Goal: Task Accomplishment & Management: Complete application form

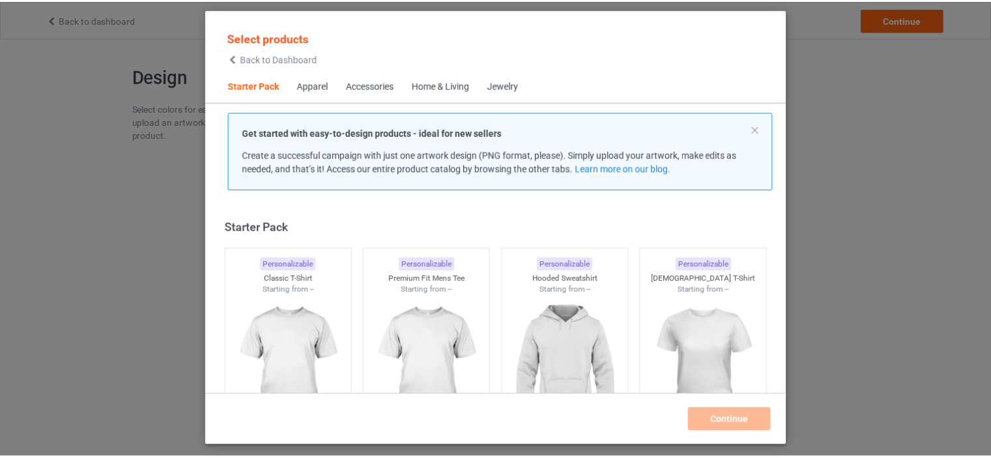
scroll to position [17, 0]
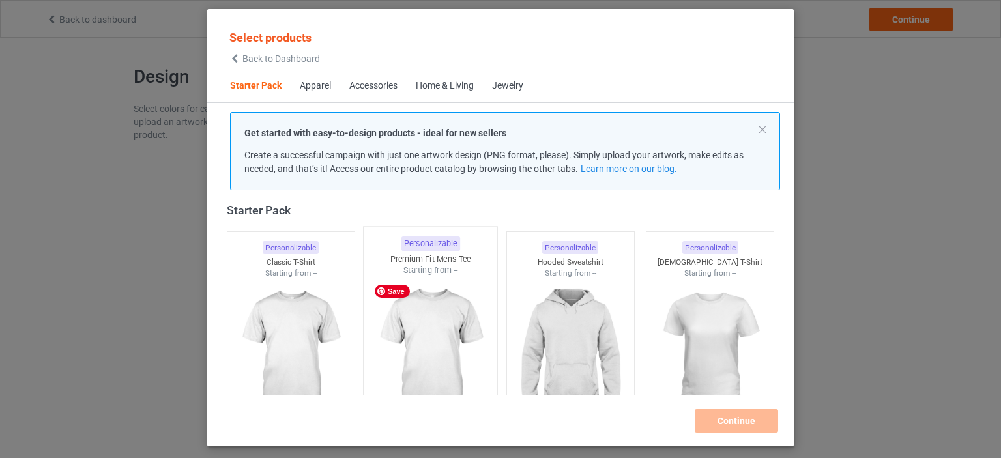
click at [445, 316] on img at bounding box center [431, 352] width 123 height 153
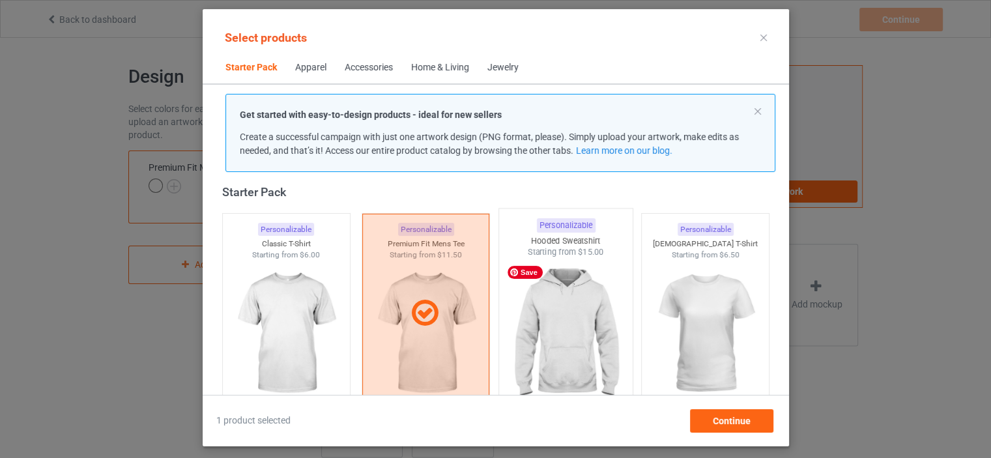
click at [540, 329] on img at bounding box center [566, 334] width 123 height 153
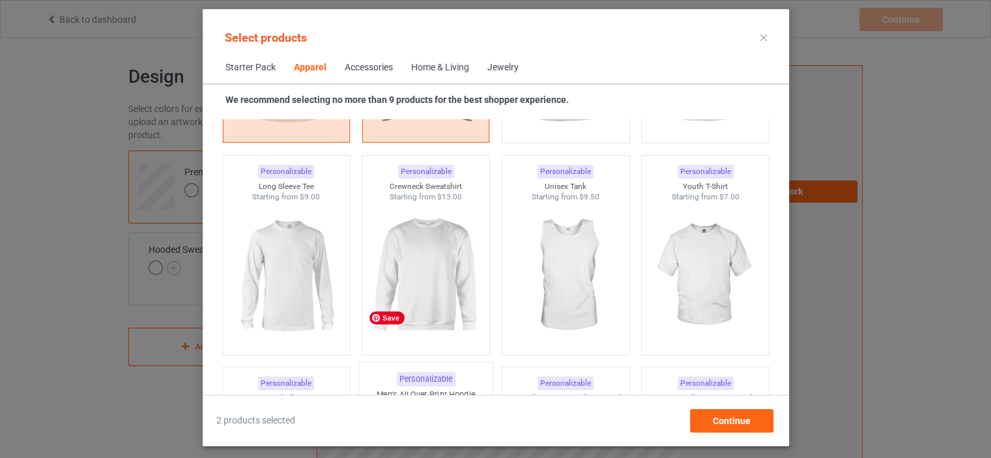
scroll to position [995, 0]
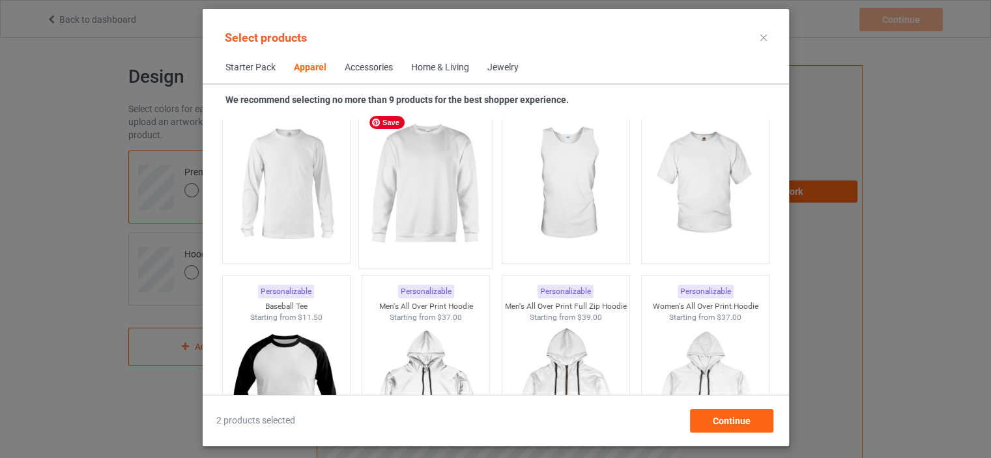
click at [415, 177] on img at bounding box center [425, 184] width 123 height 153
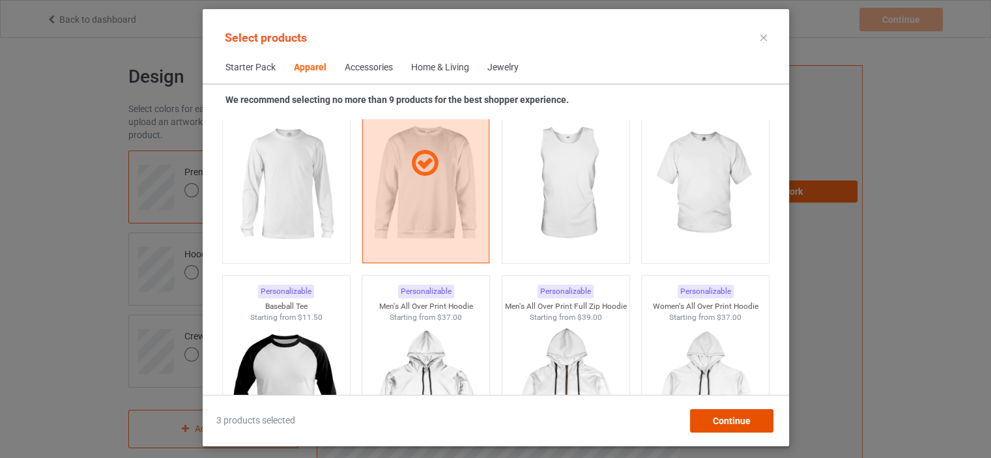
click at [738, 423] on span "Continue" at bounding box center [731, 421] width 38 height 10
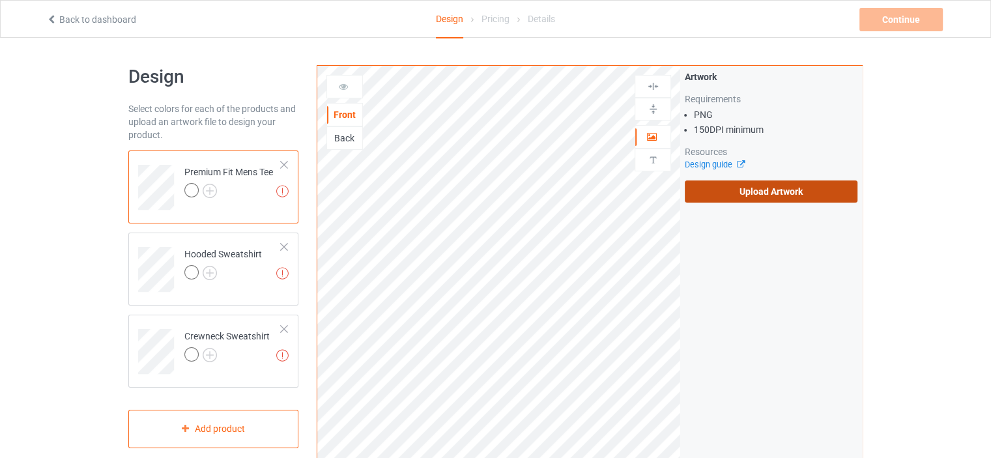
click at [729, 195] on label "Upload Artwork" at bounding box center [771, 192] width 173 height 22
click at [0, 0] on input "Upload Artwork" at bounding box center [0, 0] width 0 height 0
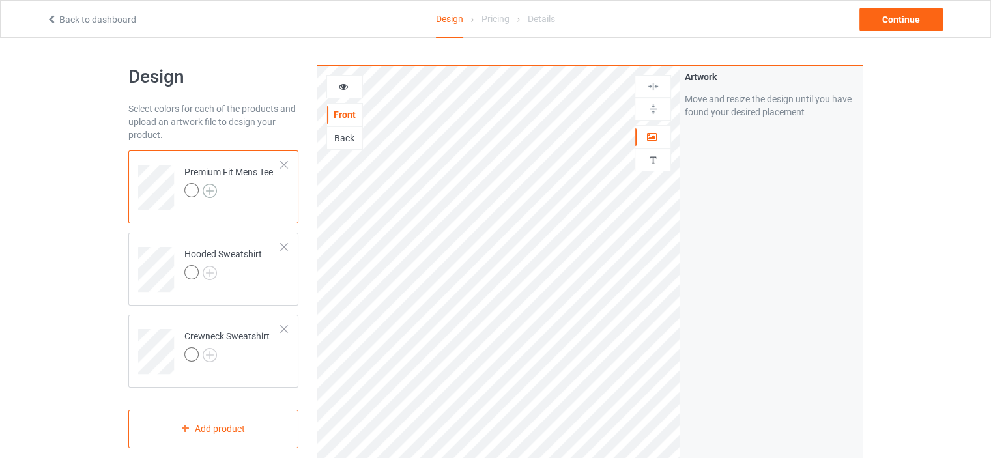
click at [209, 190] on img at bounding box center [210, 191] width 14 height 14
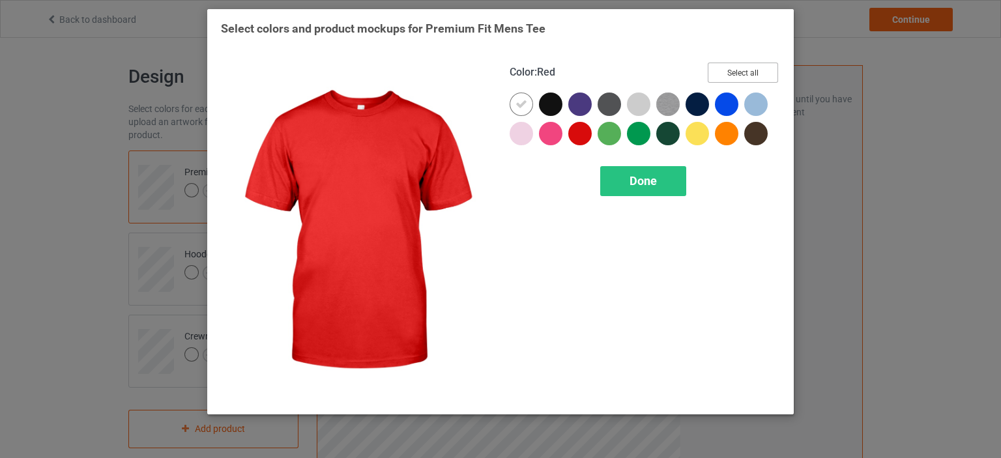
click at [727, 72] on button "Select all" at bounding box center [743, 73] width 70 height 20
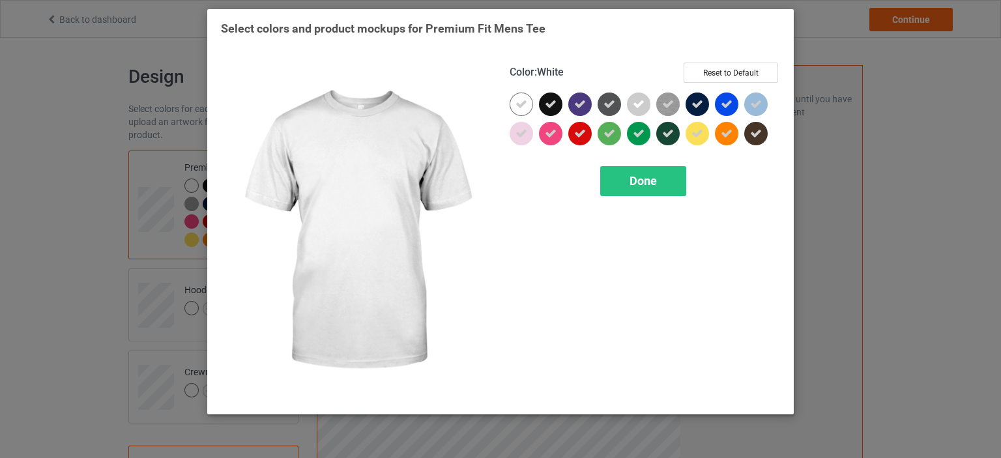
click at [525, 104] on icon at bounding box center [522, 104] width 12 height 12
click at [520, 106] on div at bounding box center [521, 104] width 23 height 23
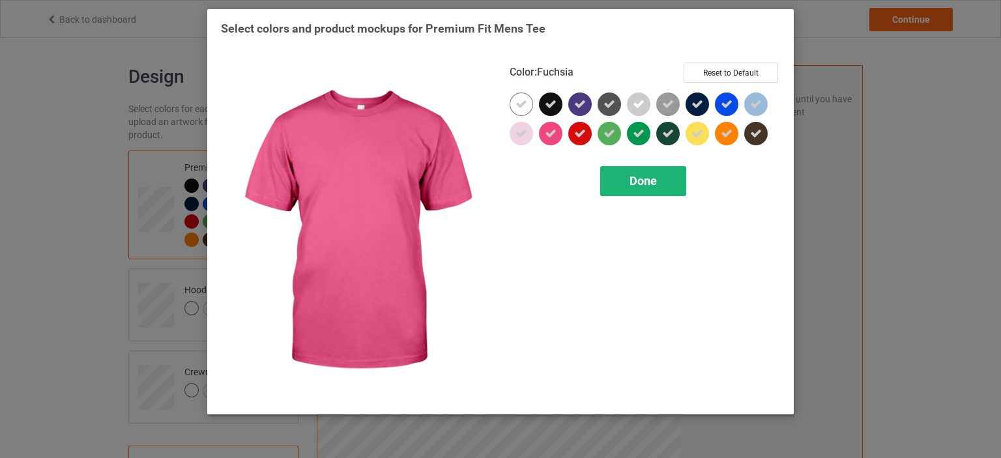
click at [611, 190] on div "Done" at bounding box center [643, 181] width 86 height 30
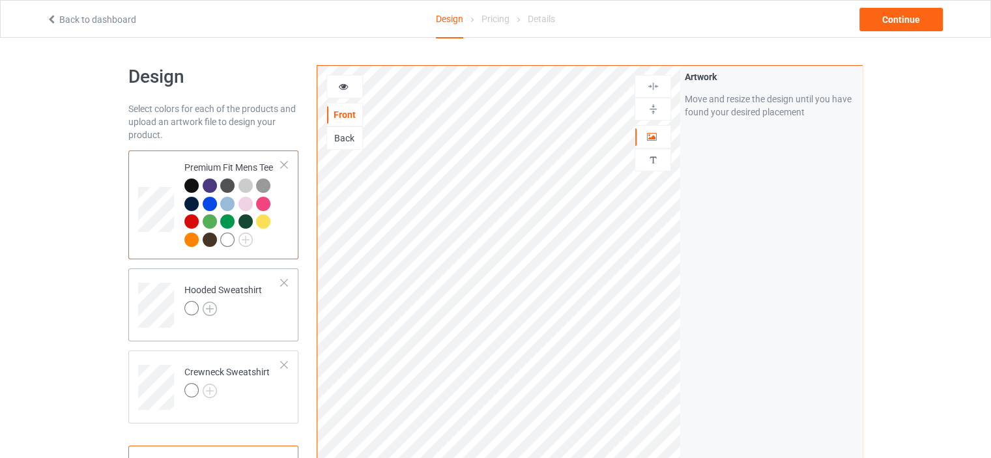
click at [214, 312] on img at bounding box center [210, 309] width 14 height 14
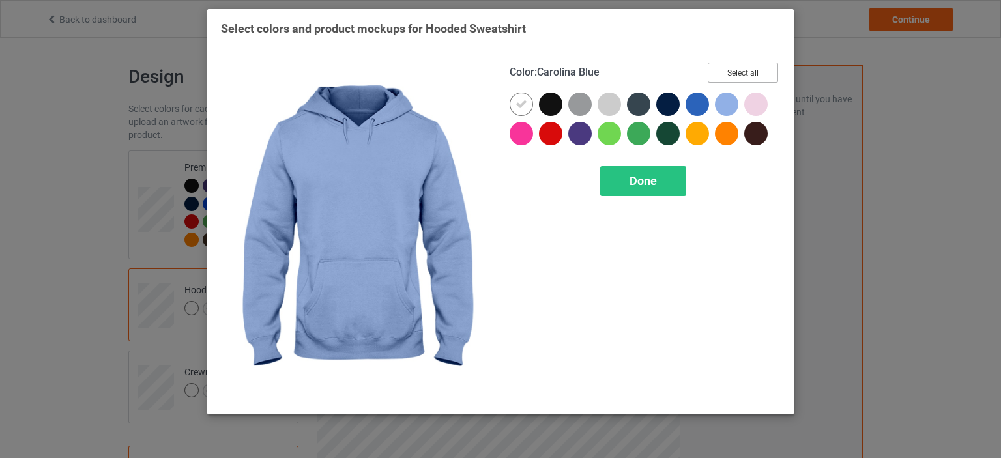
click at [737, 79] on button "Select all" at bounding box center [743, 73] width 70 height 20
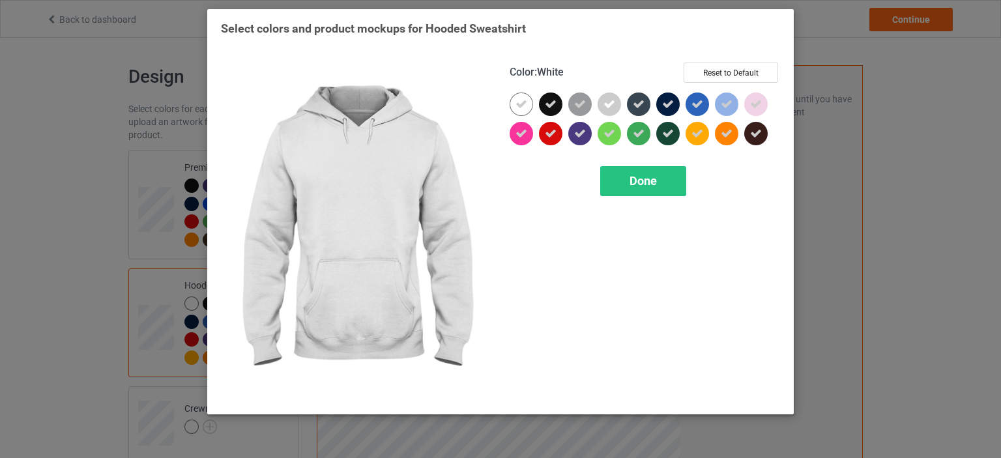
click at [508, 104] on div "Color : White Reset to Default Done" at bounding box center [645, 231] width 289 height 357
click at [521, 104] on icon at bounding box center [522, 104] width 12 height 12
click at [521, 104] on div at bounding box center [521, 104] width 23 height 23
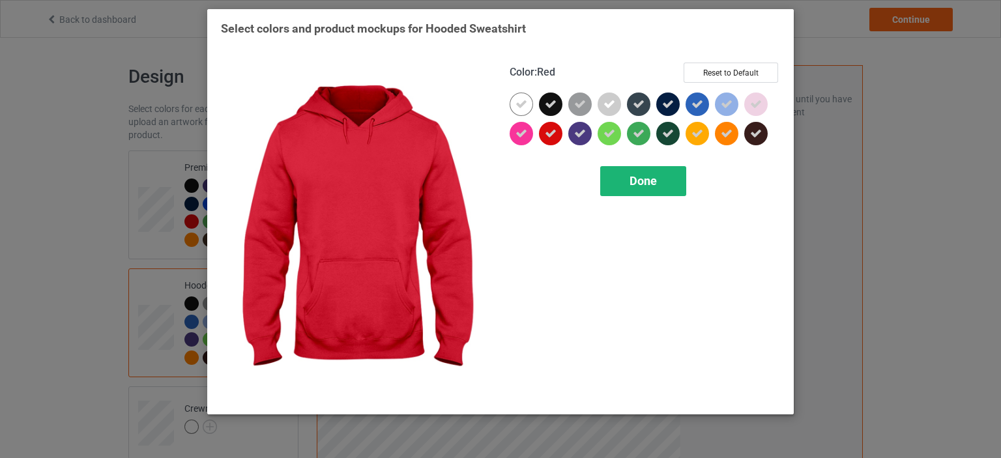
click at [613, 182] on div "Done" at bounding box center [643, 181] width 86 height 30
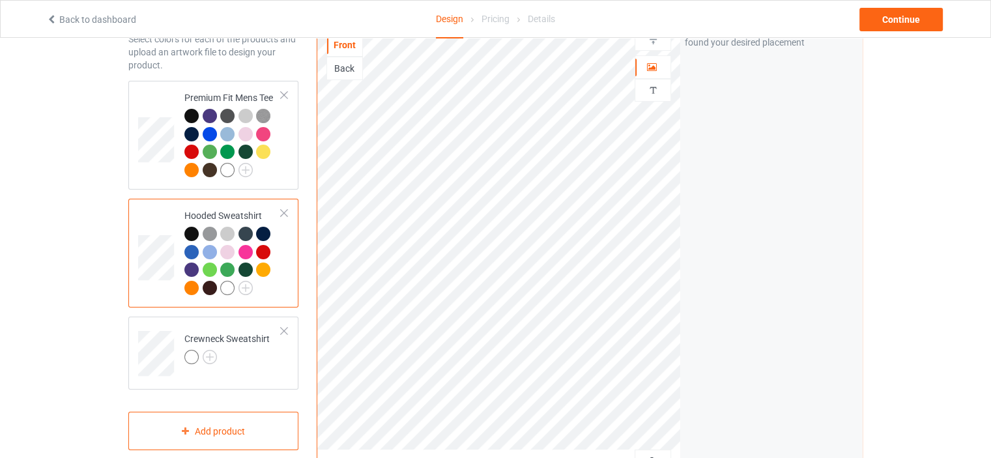
scroll to position [130, 0]
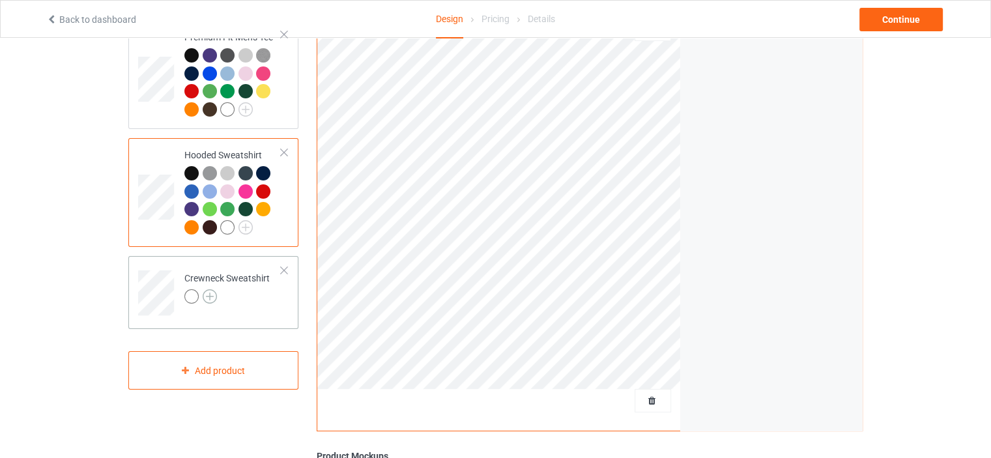
click at [213, 293] on img at bounding box center [210, 296] width 14 height 14
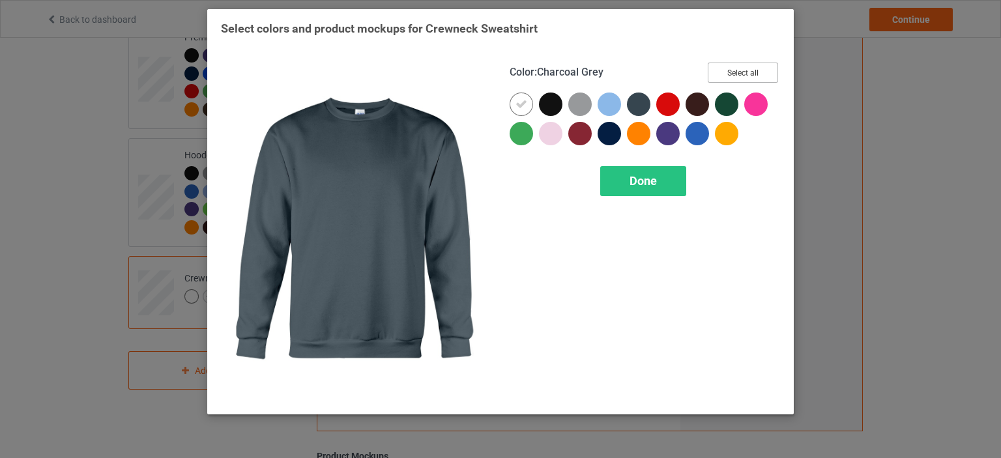
click at [763, 66] on button "Select all" at bounding box center [743, 73] width 70 height 20
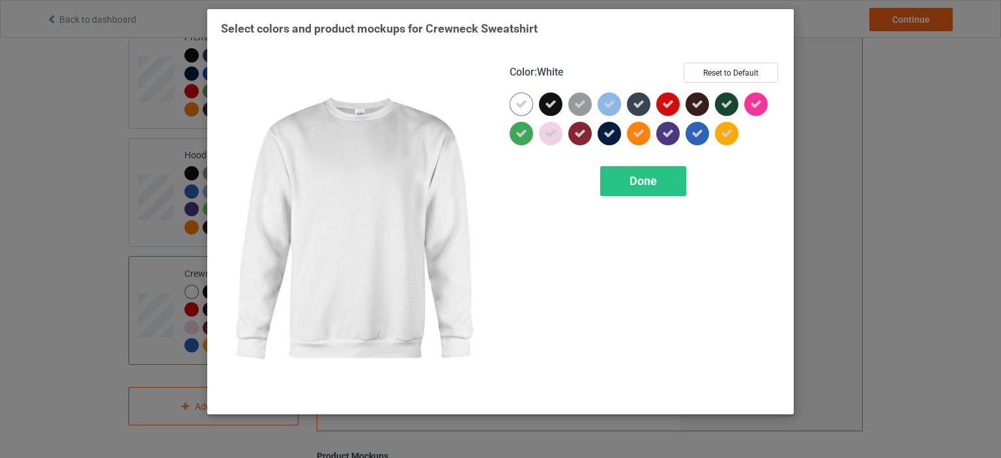
click at [519, 102] on icon at bounding box center [522, 104] width 12 height 12
click at [519, 102] on div at bounding box center [521, 104] width 23 height 23
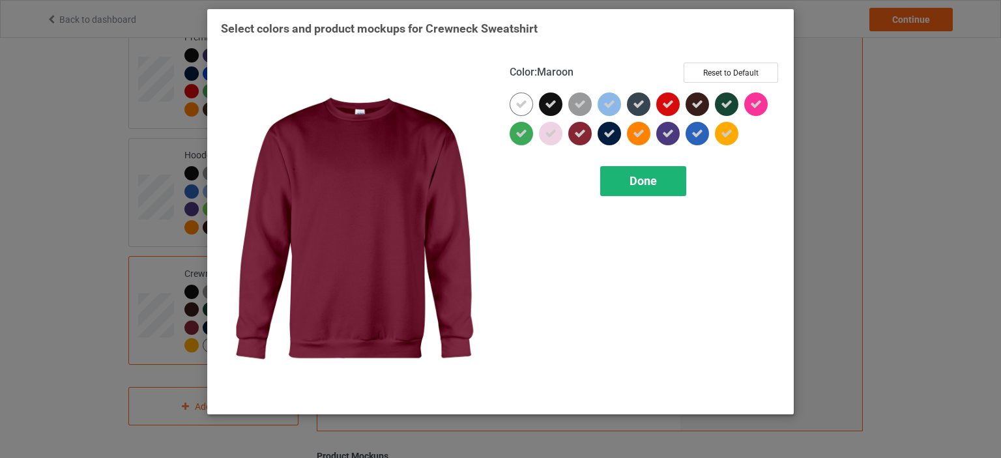
click at [641, 194] on div "Done" at bounding box center [643, 181] width 86 height 30
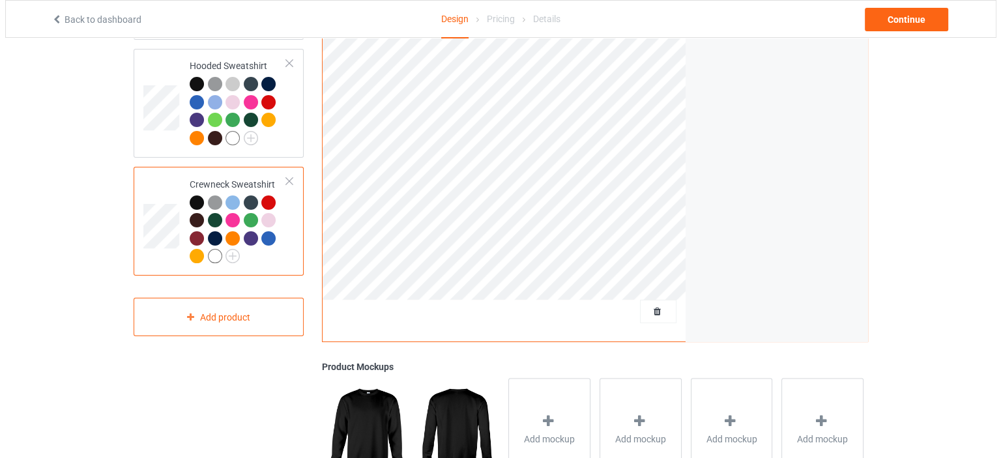
scroll to position [326, 0]
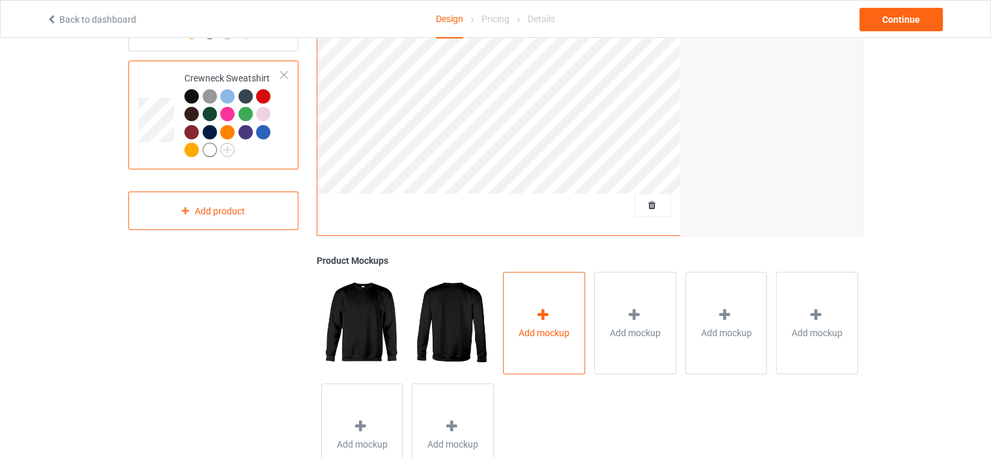
click at [539, 309] on icon at bounding box center [543, 315] width 16 height 14
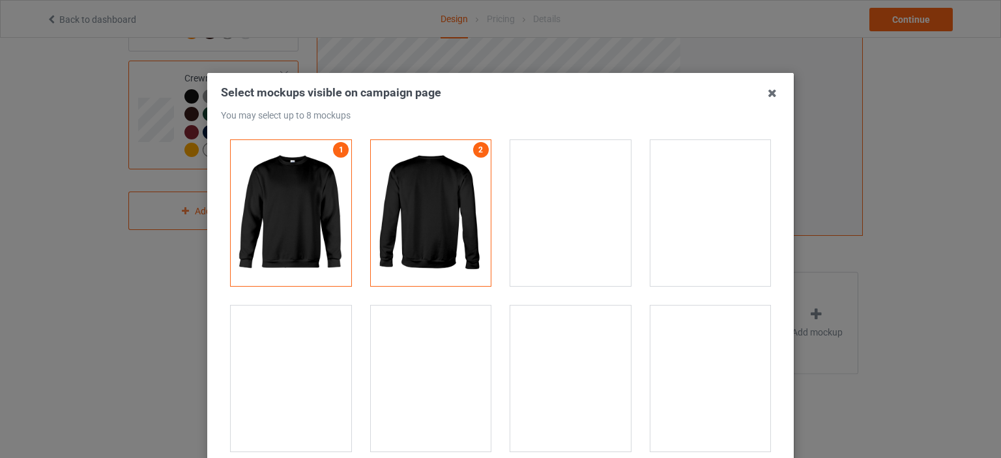
click at [534, 339] on div at bounding box center [570, 379] width 121 height 146
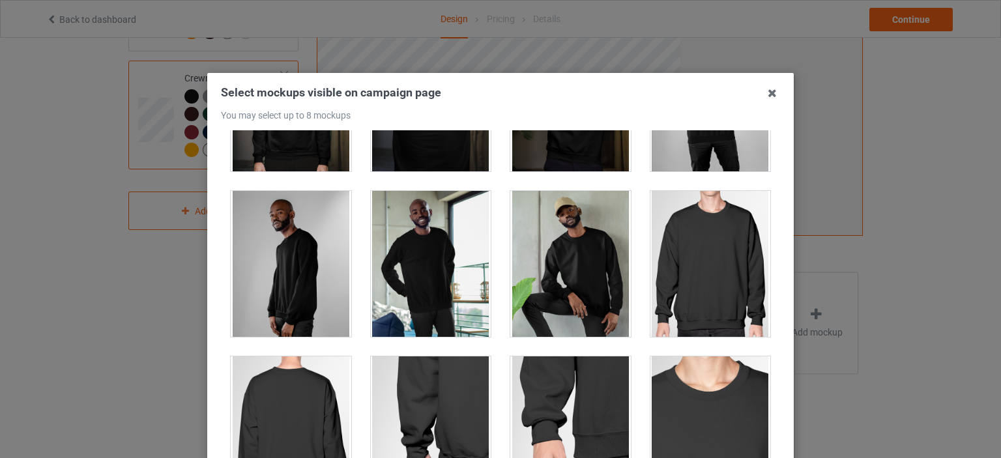
scroll to position [456, 0]
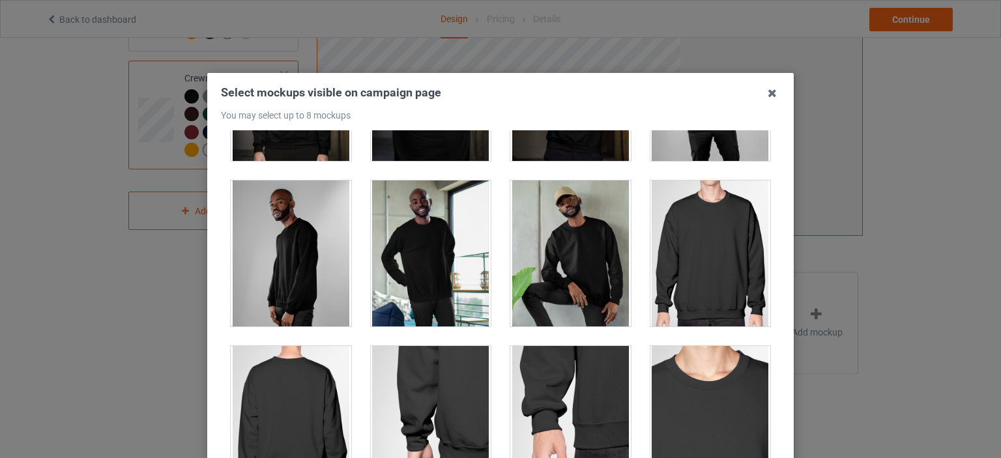
click at [563, 276] on div at bounding box center [570, 254] width 121 height 146
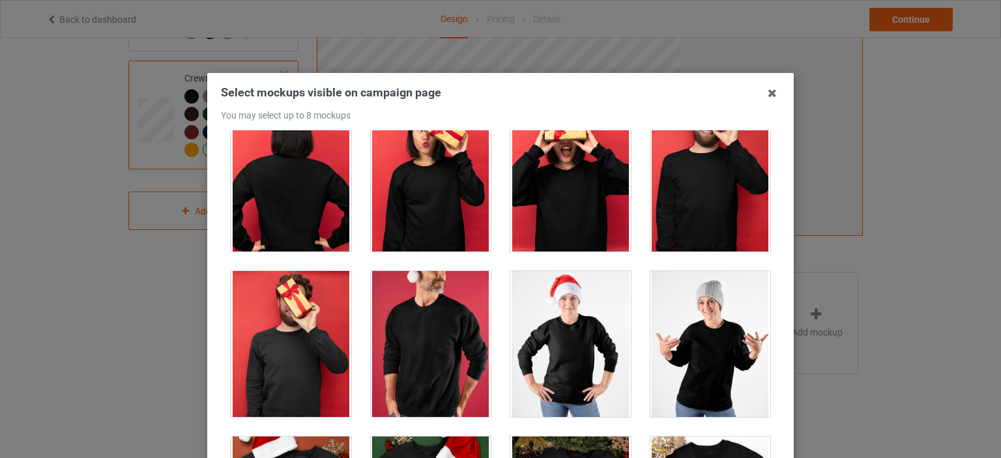
scroll to position [1173, 0]
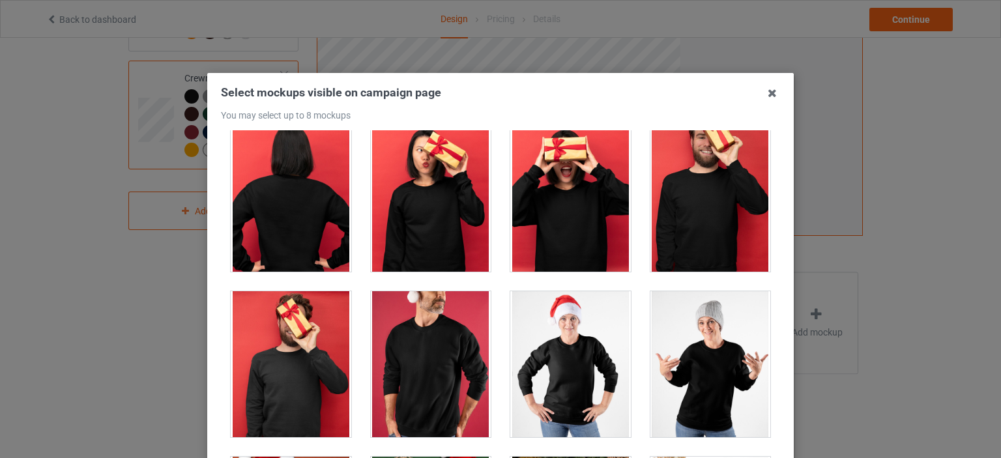
click at [430, 351] on div at bounding box center [431, 364] width 121 height 146
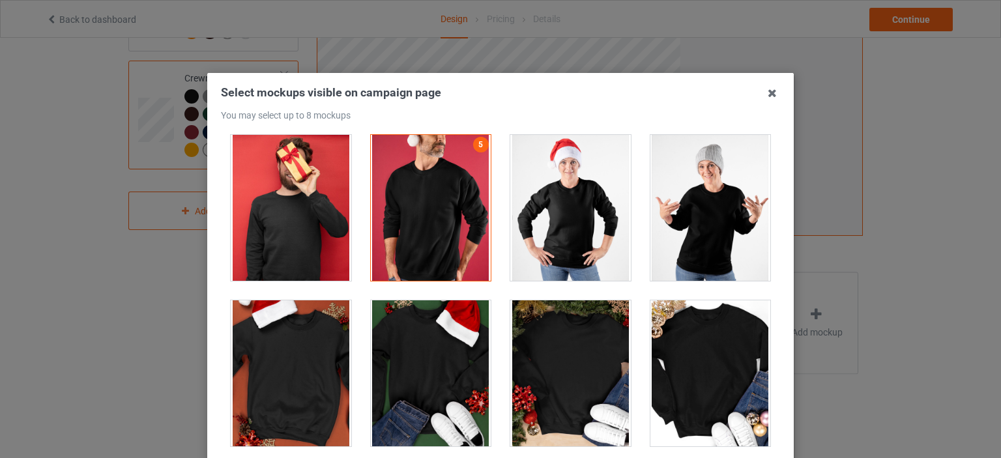
scroll to position [1564, 0]
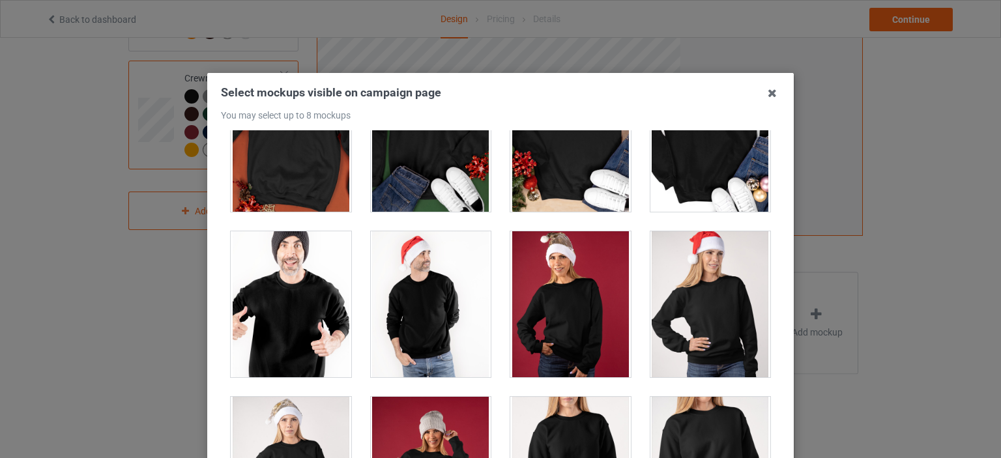
click at [336, 325] on div at bounding box center [291, 304] width 121 height 146
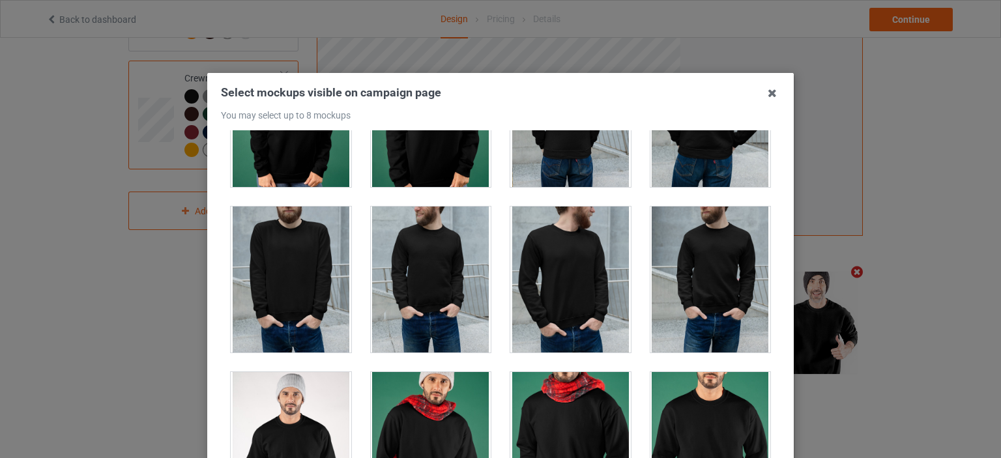
click at [576, 286] on div at bounding box center [570, 280] width 121 height 146
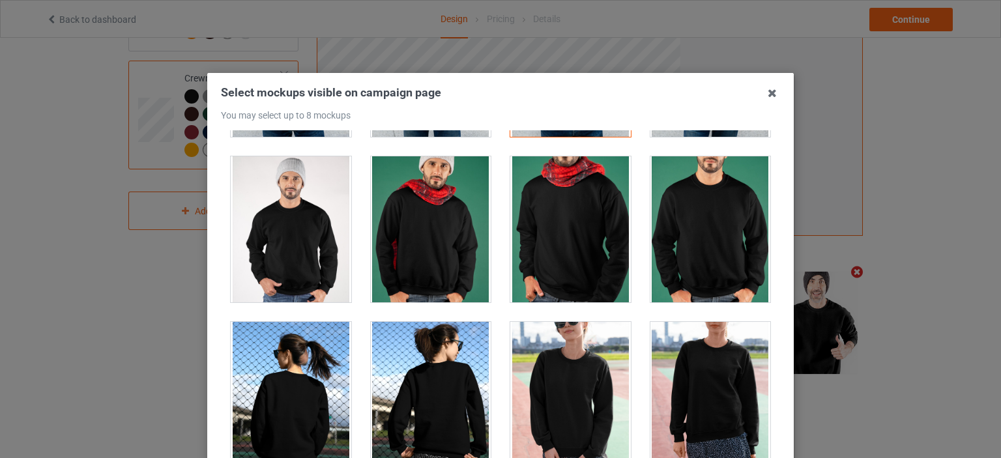
scroll to position [2281, 0]
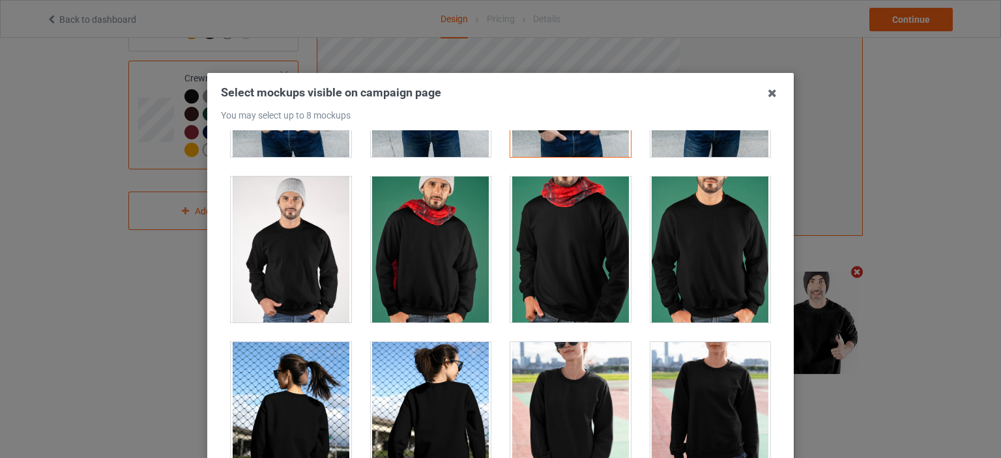
click at [709, 267] on div at bounding box center [711, 250] width 121 height 146
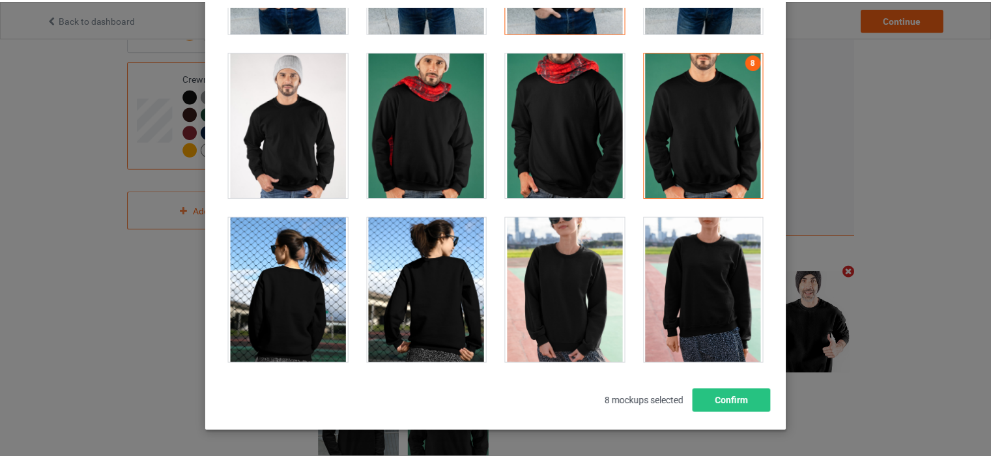
scroll to position [171, 0]
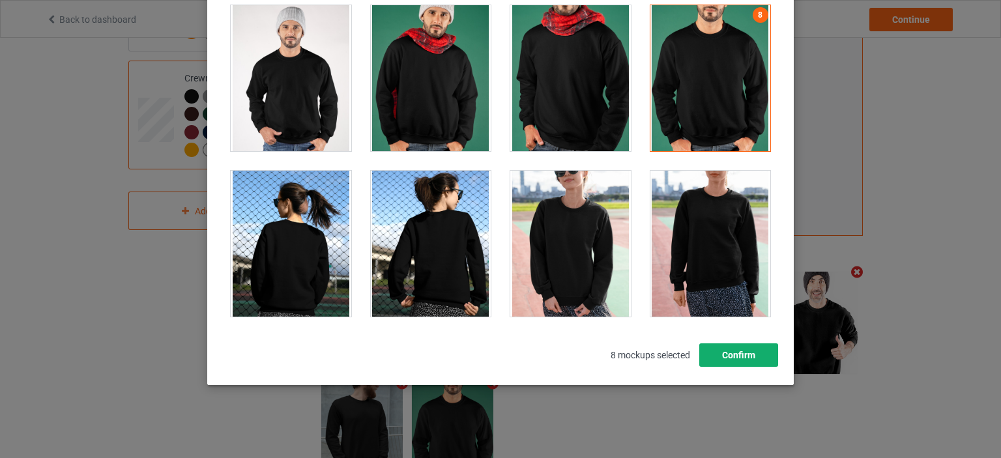
drag, startPoint x: 742, startPoint y: 360, endPoint x: 737, endPoint y: 357, distance: 7.1
click at [742, 360] on button "Confirm" at bounding box center [738, 355] width 79 height 23
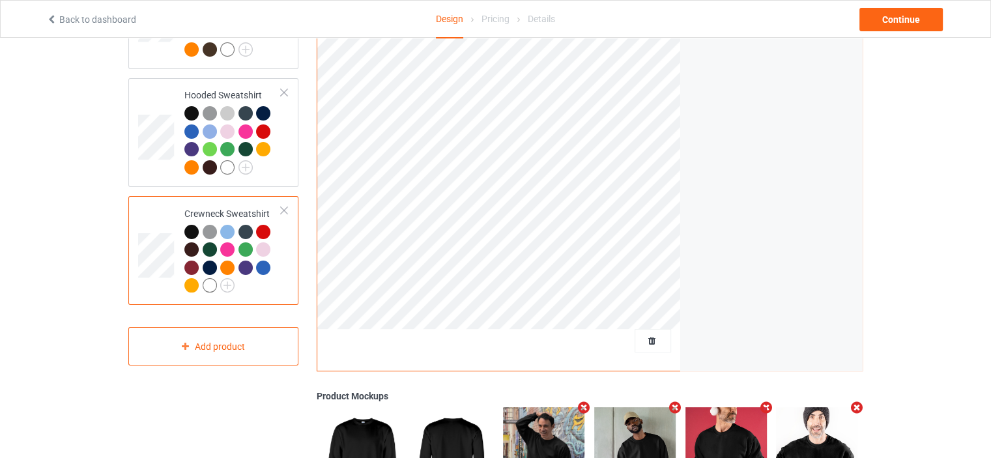
scroll to position [130, 0]
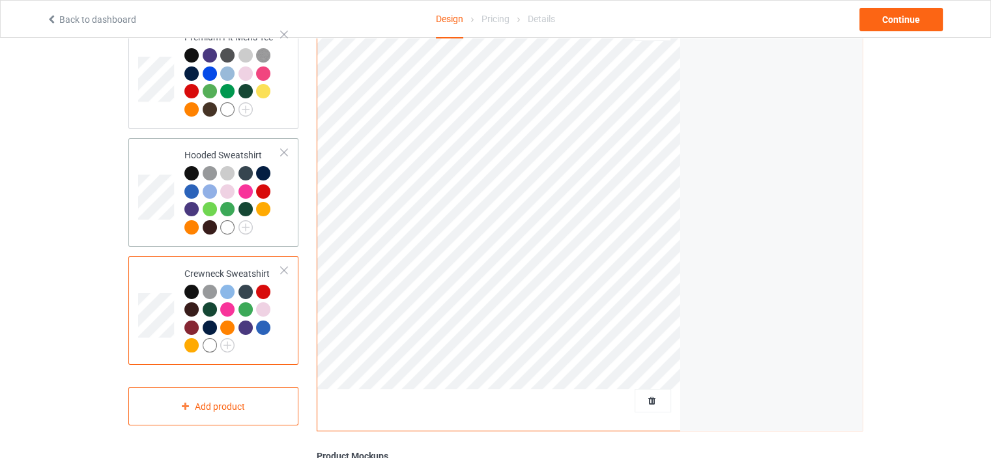
click at [288, 236] on td "Hooded Sweatshirt" at bounding box center [232, 192] width 111 height 98
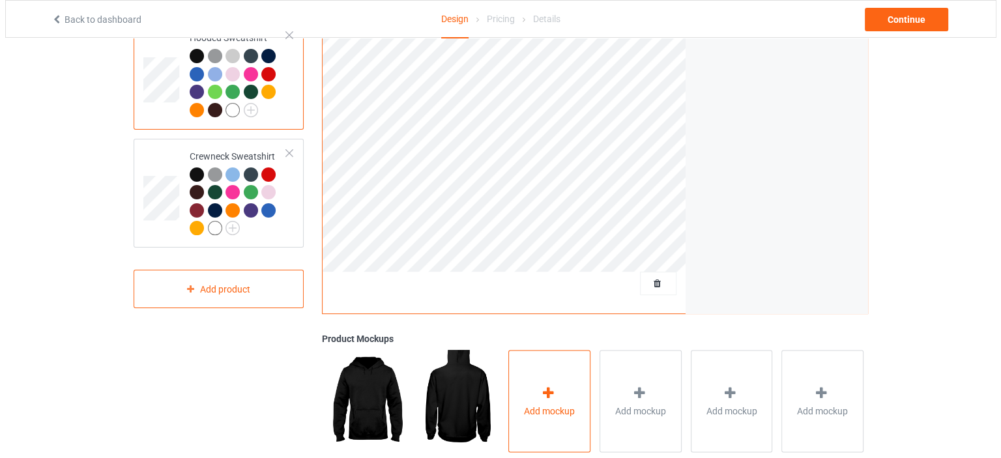
scroll to position [326, 0]
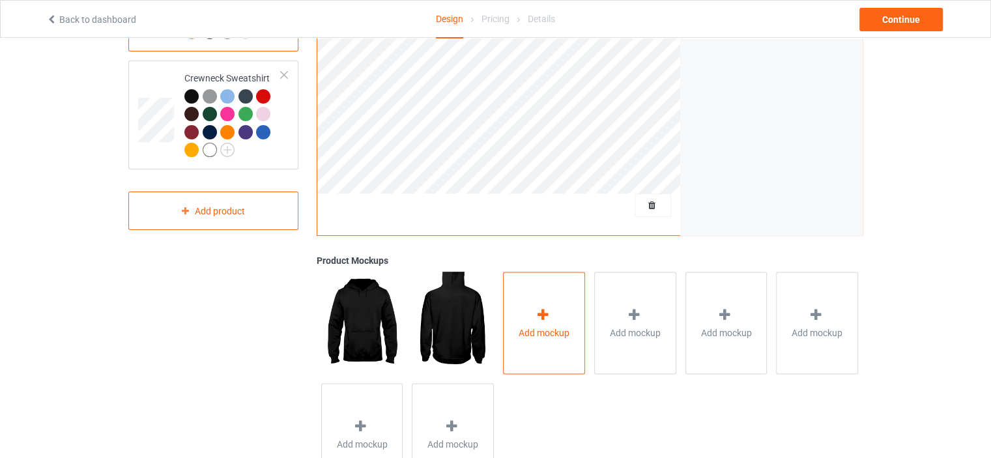
click at [556, 336] on span "Add mockup" at bounding box center [544, 332] width 51 height 13
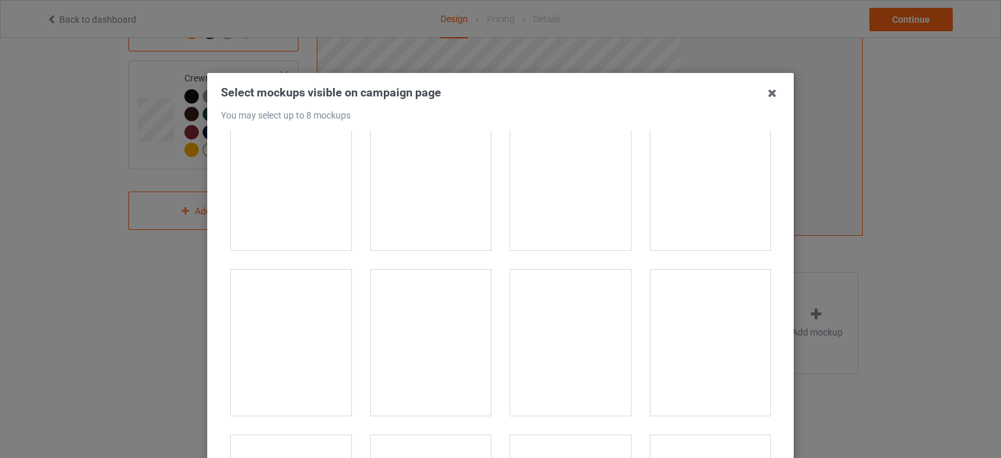
scroll to position [2347, 0]
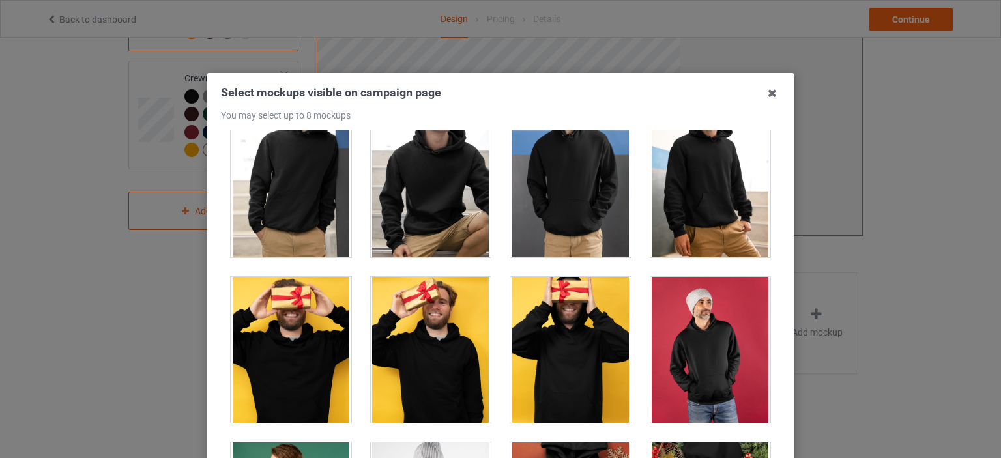
click at [681, 326] on div at bounding box center [711, 350] width 121 height 146
click at [384, 332] on div at bounding box center [431, 350] width 121 height 146
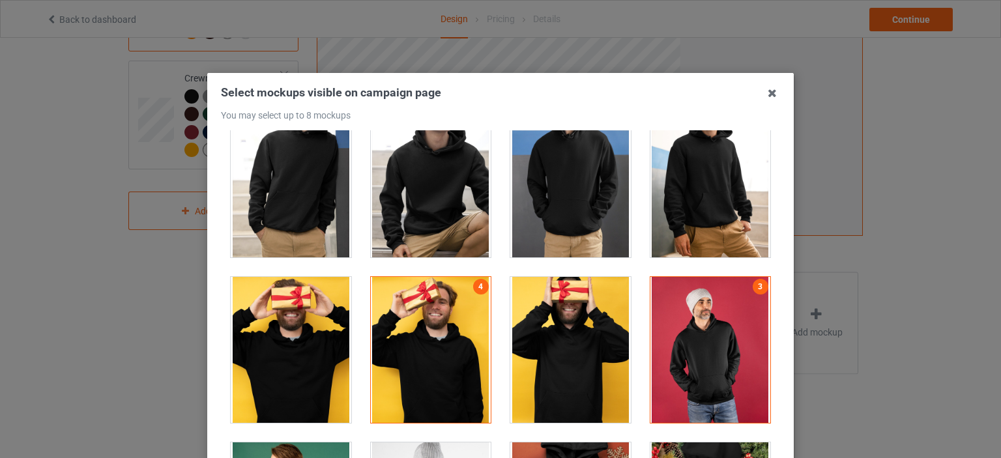
click at [415, 324] on div at bounding box center [431, 350] width 121 height 146
click at [559, 344] on div at bounding box center [570, 350] width 121 height 146
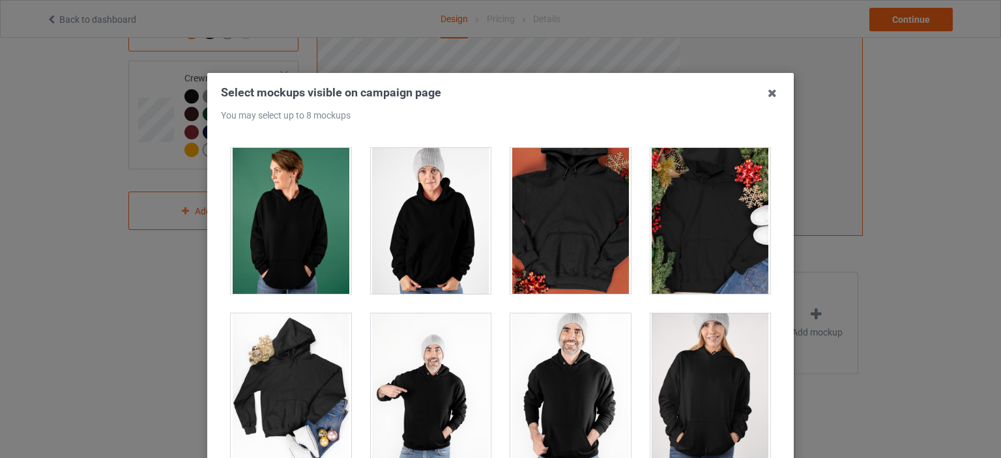
scroll to position [2803, 0]
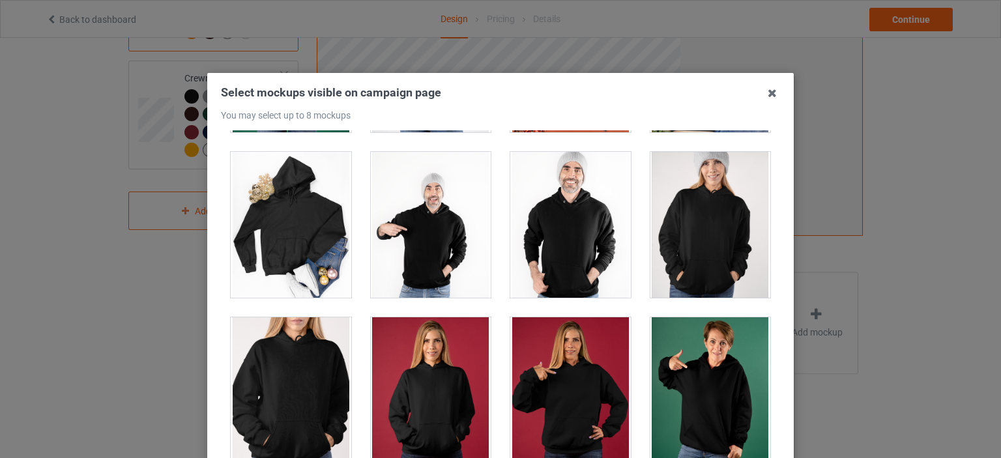
click at [572, 233] on div at bounding box center [570, 225] width 121 height 146
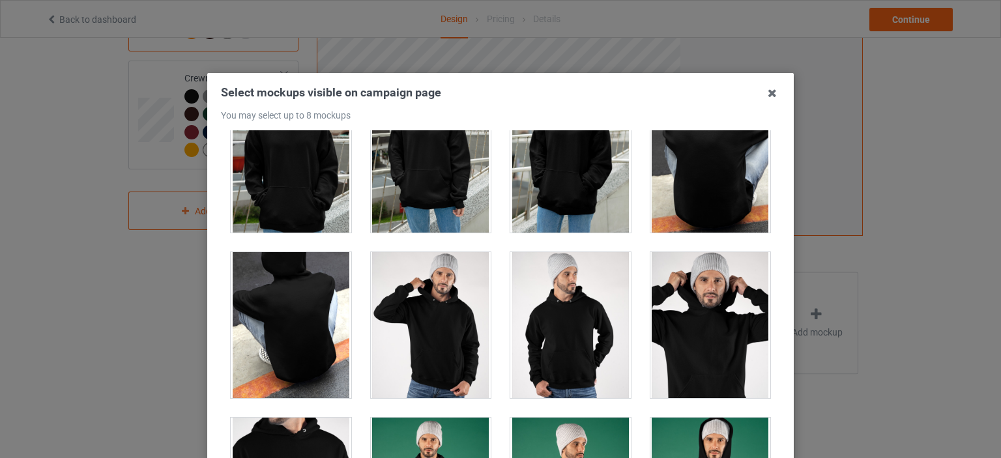
scroll to position [4106, 0]
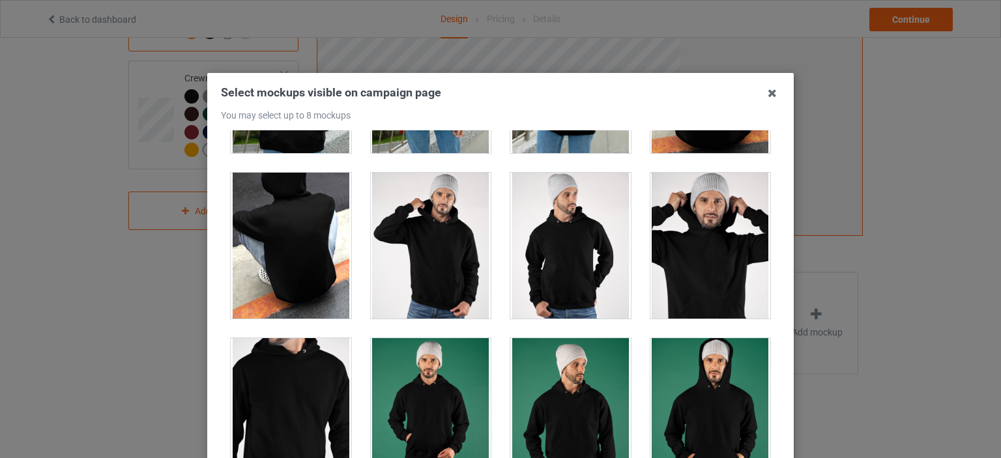
click at [683, 394] on div at bounding box center [711, 411] width 121 height 146
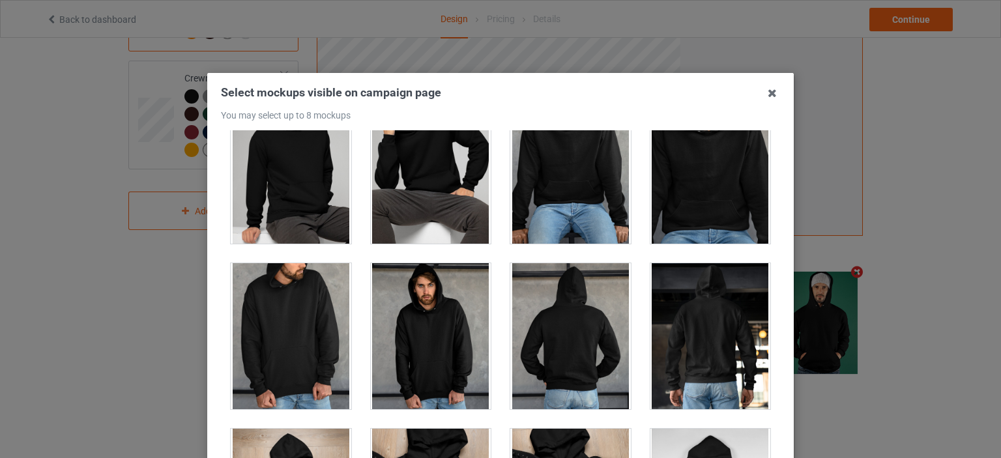
scroll to position [5475, 0]
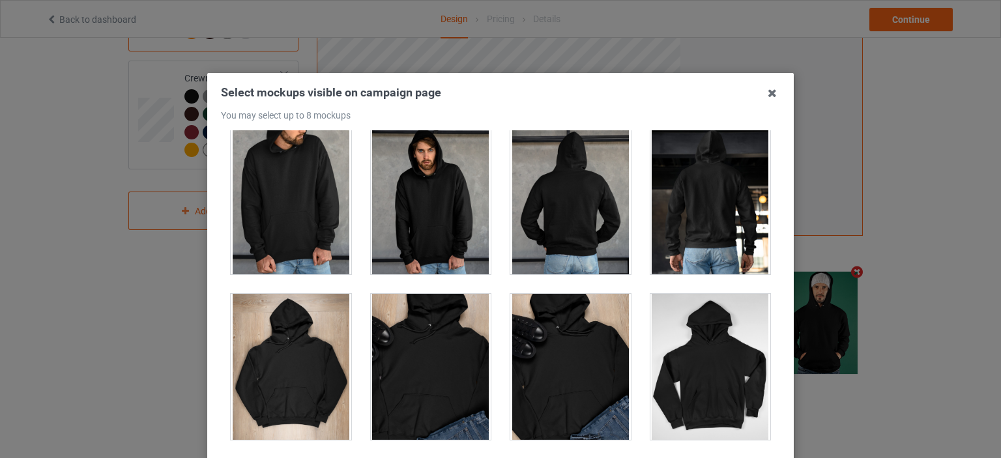
click at [435, 184] on div at bounding box center [431, 201] width 121 height 146
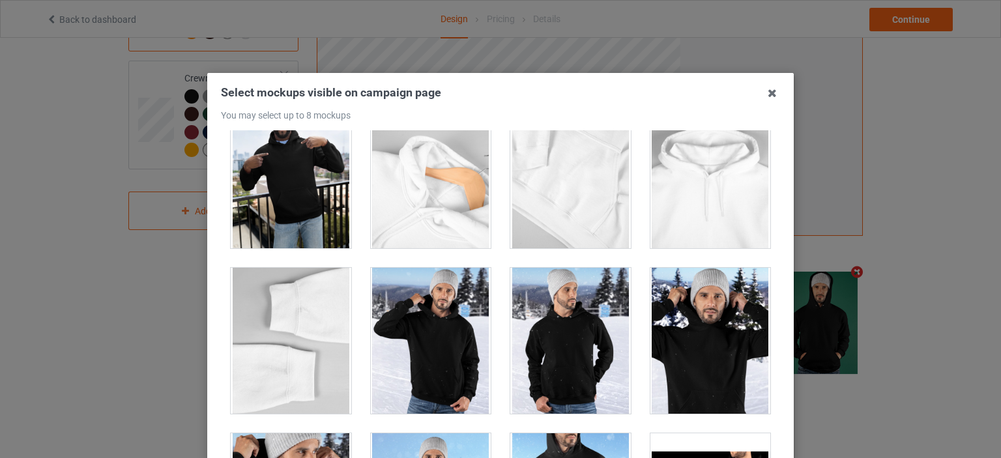
scroll to position [7496, 0]
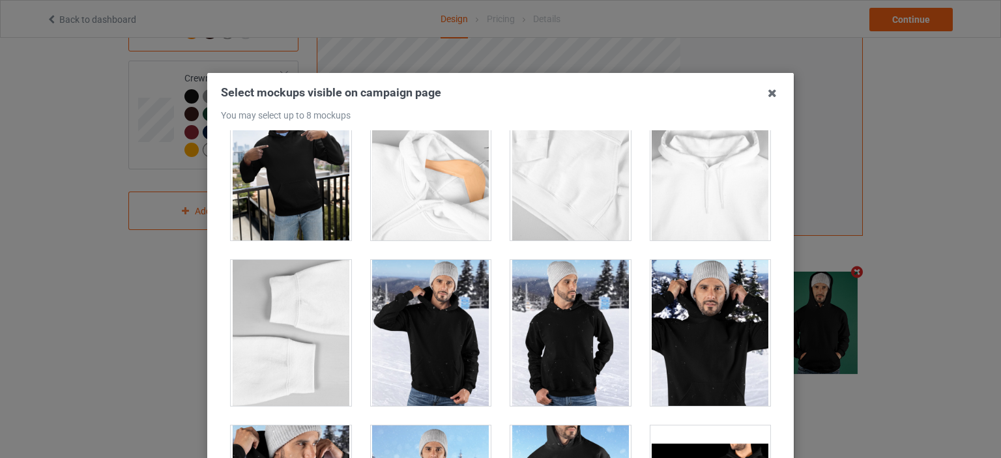
click at [581, 327] on div at bounding box center [570, 333] width 121 height 146
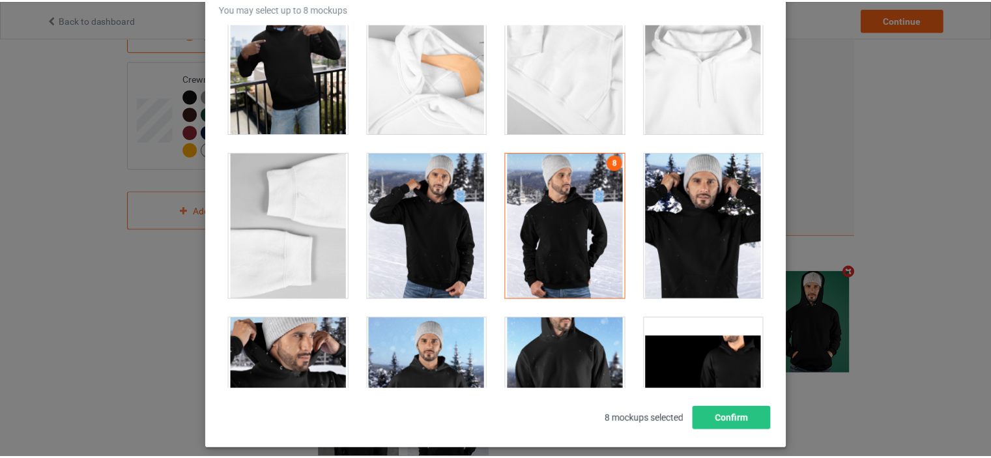
scroll to position [171, 0]
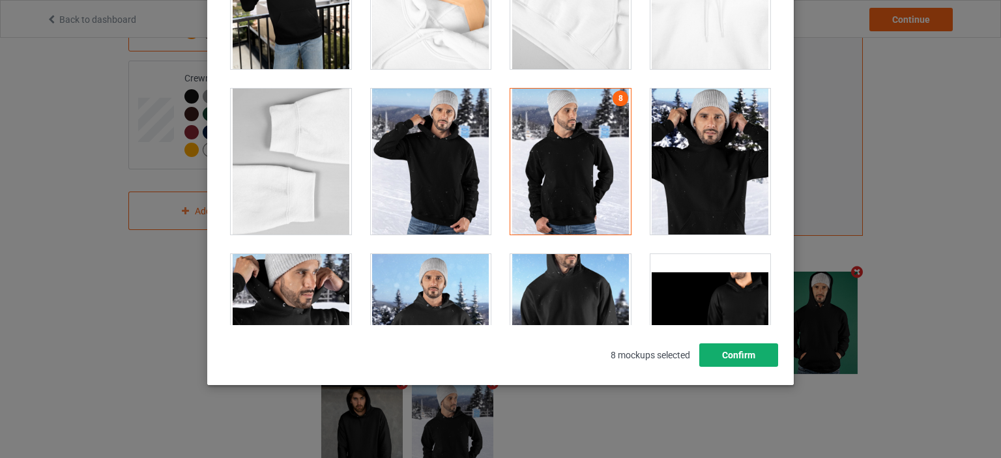
click at [729, 361] on button "Confirm" at bounding box center [738, 355] width 79 height 23
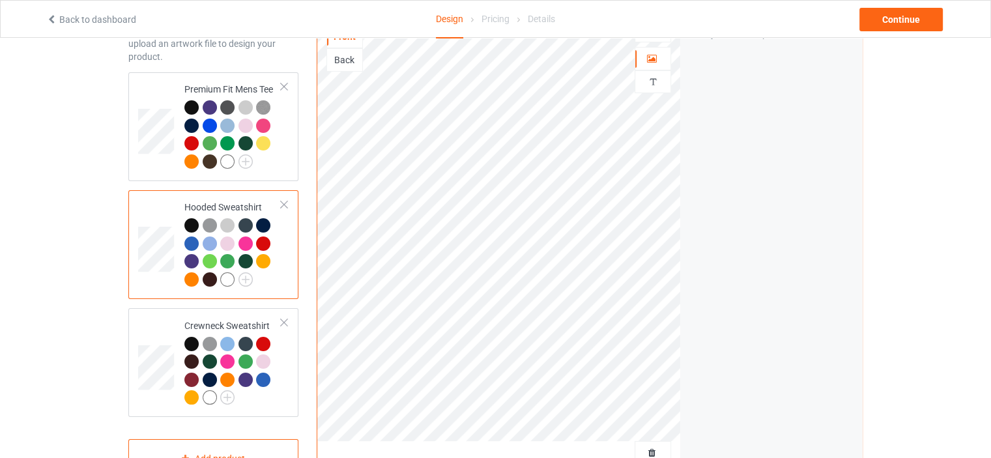
scroll to position [65, 0]
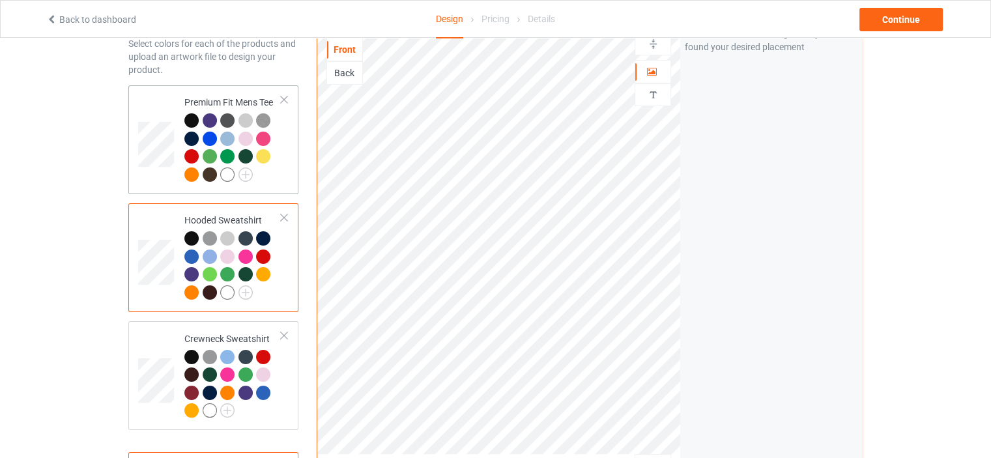
click at [284, 183] on td "Premium Fit Mens Tee" at bounding box center [232, 140] width 111 height 98
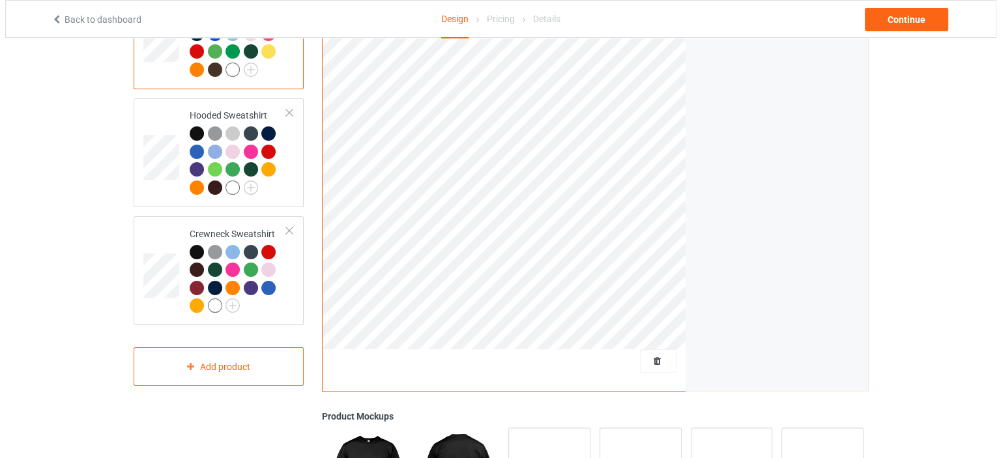
scroll to position [261, 0]
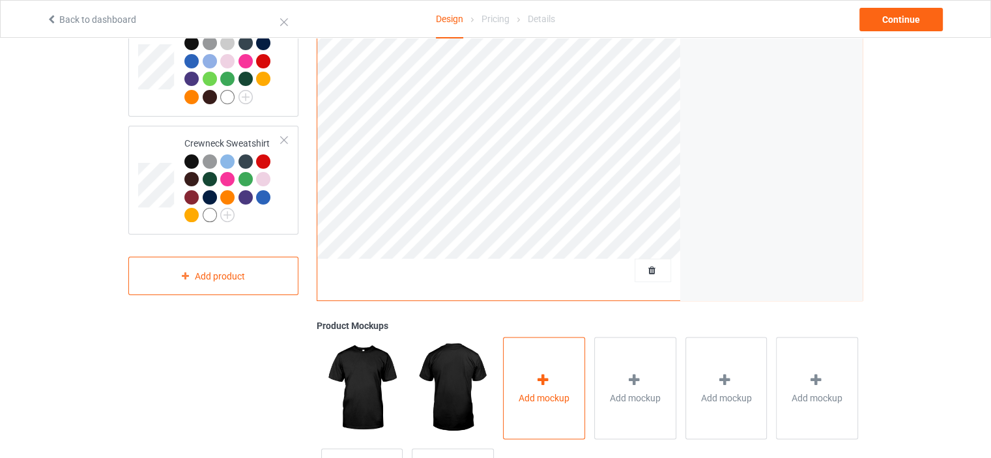
click at [528, 374] on div "Add mockup" at bounding box center [544, 388] width 82 height 102
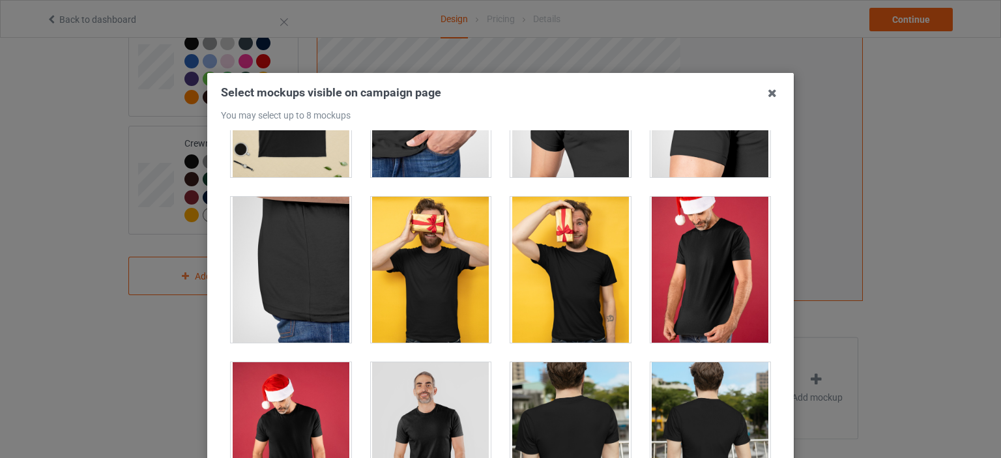
scroll to position [196, 0]
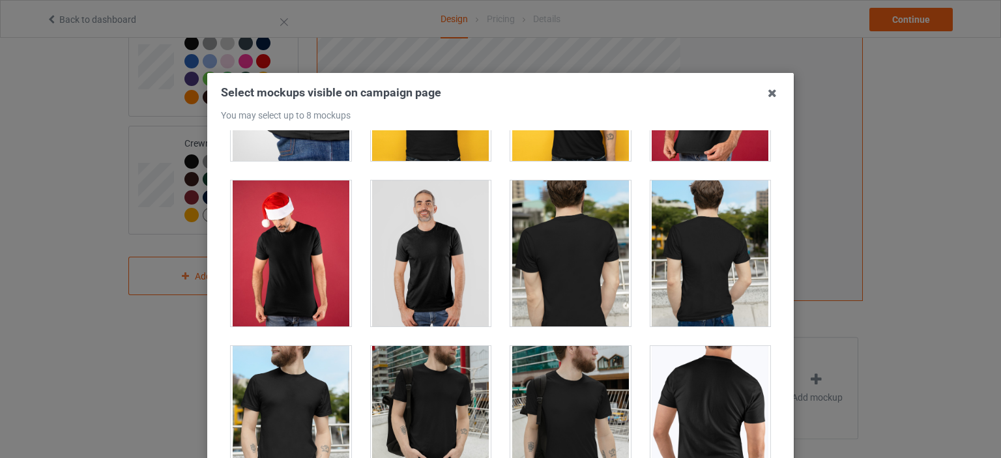
click at [399, 244] on div at bounding box center [431, 254] width 121 height 146
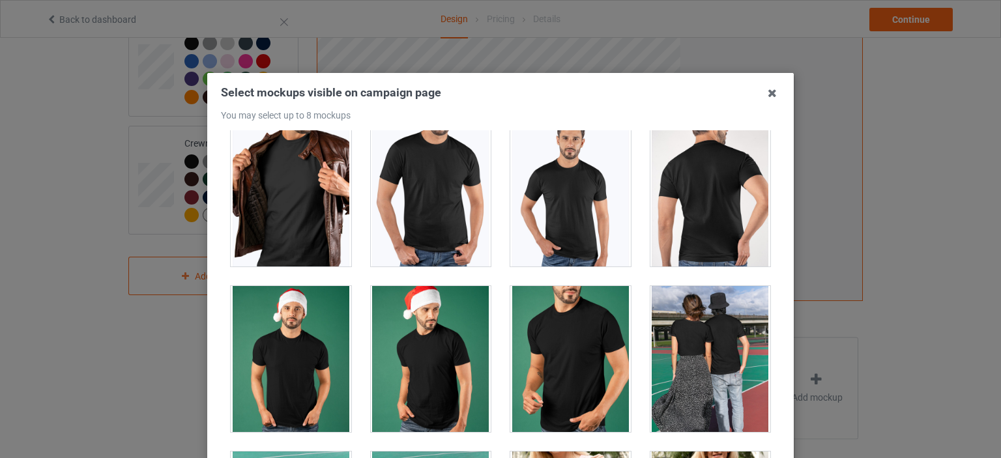
click at [302, 352] on div at bounding box center [291, 359] width 121 height 146
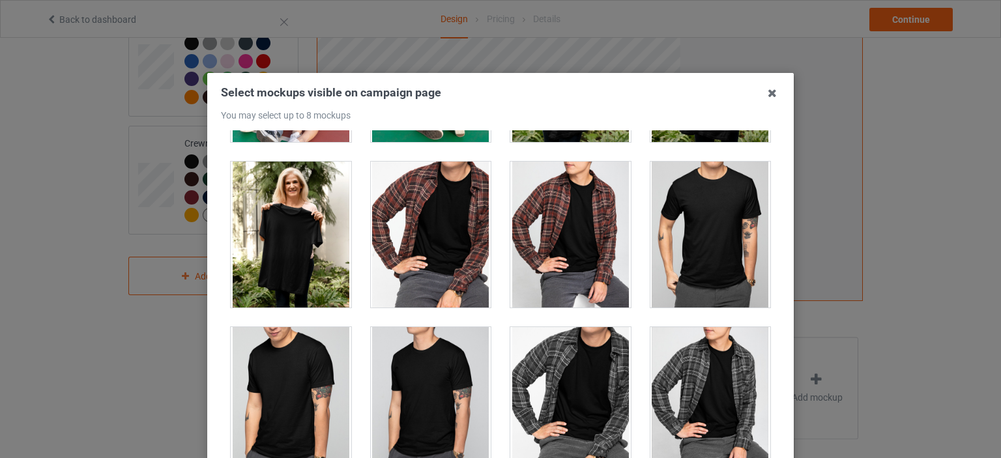
scroll to position [1304, 0]
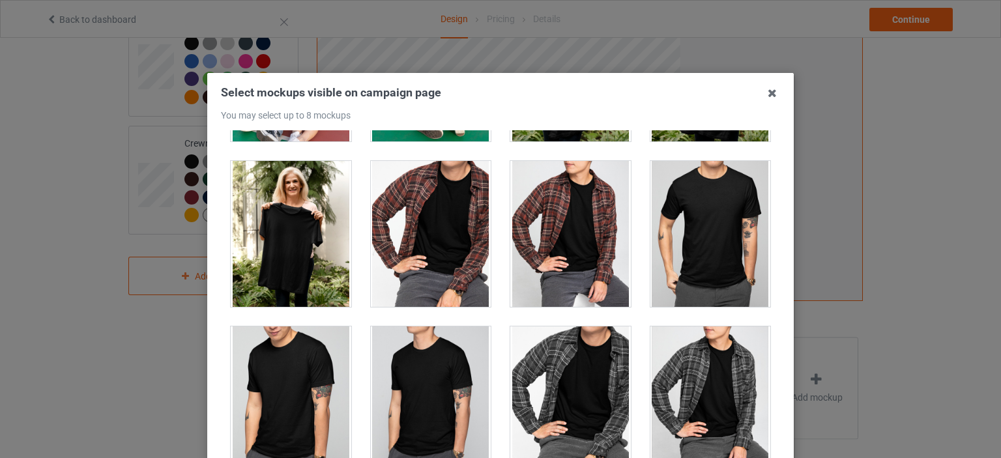
click at [334, 203] on div at bounding box center [291, 234] width 121 height 146
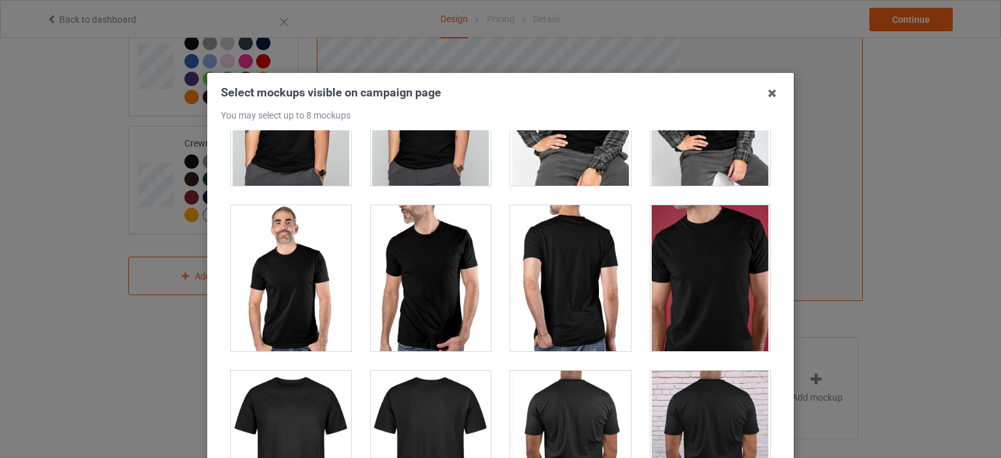
scroll to position [1695, 0]
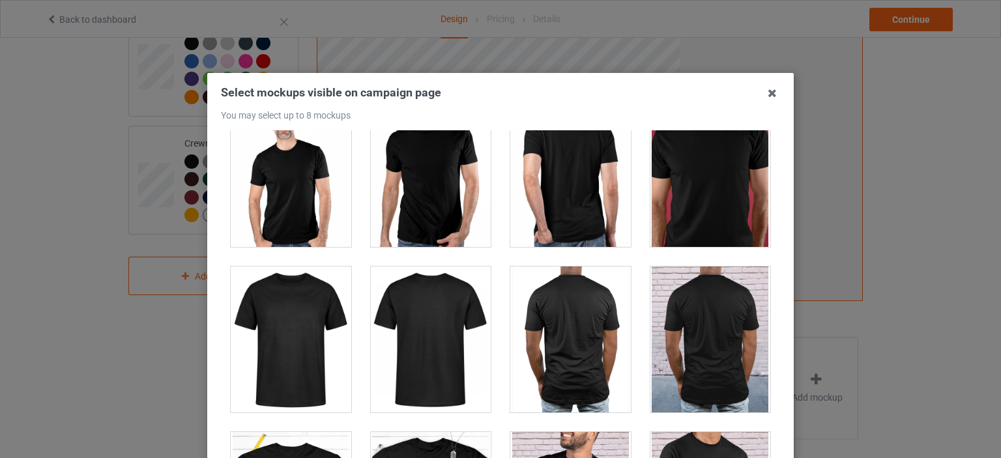
click at [411, 194] on div at bounding box center [431, 174] width 121 height 146
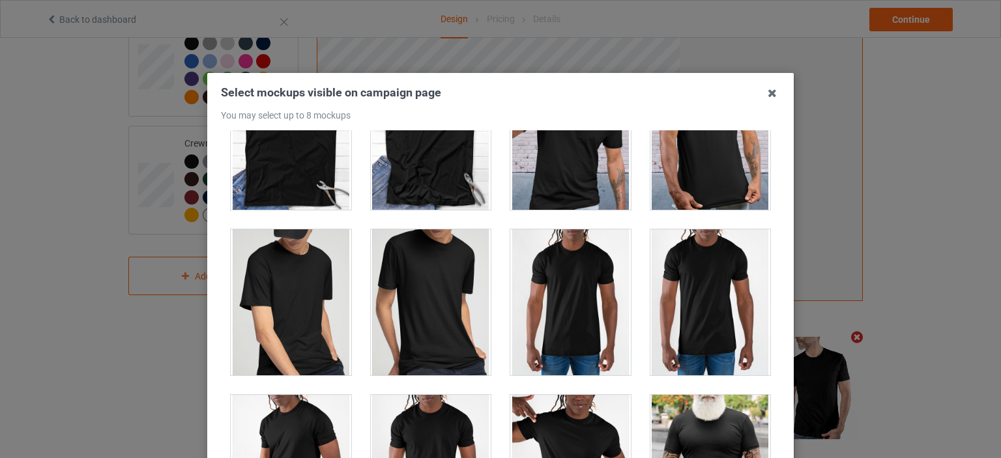
scroll to position [2086, 0]
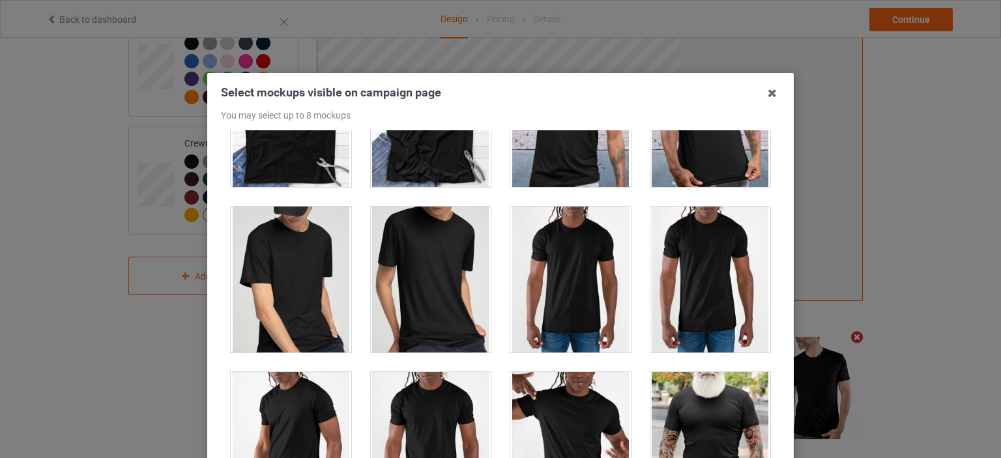
click at [591, 402] on div at bounding box center [570, 445] width 121 height 146
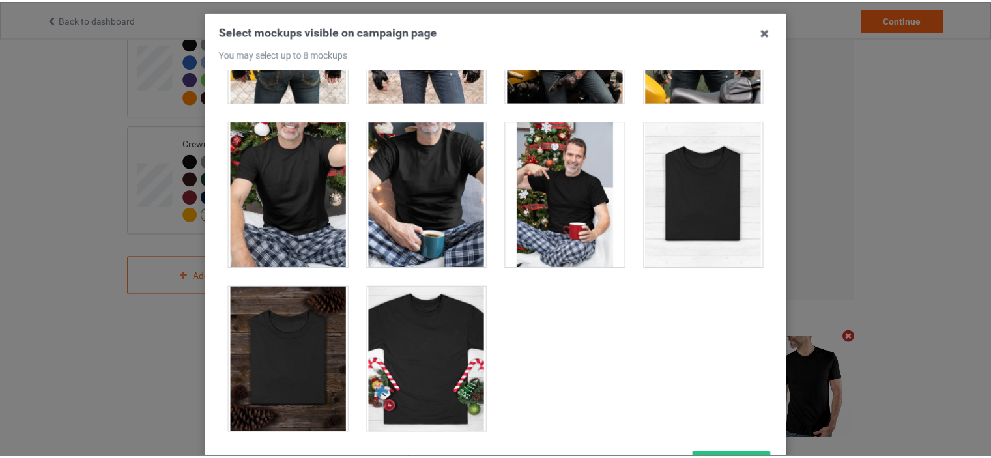
scroll to position [130, 0]
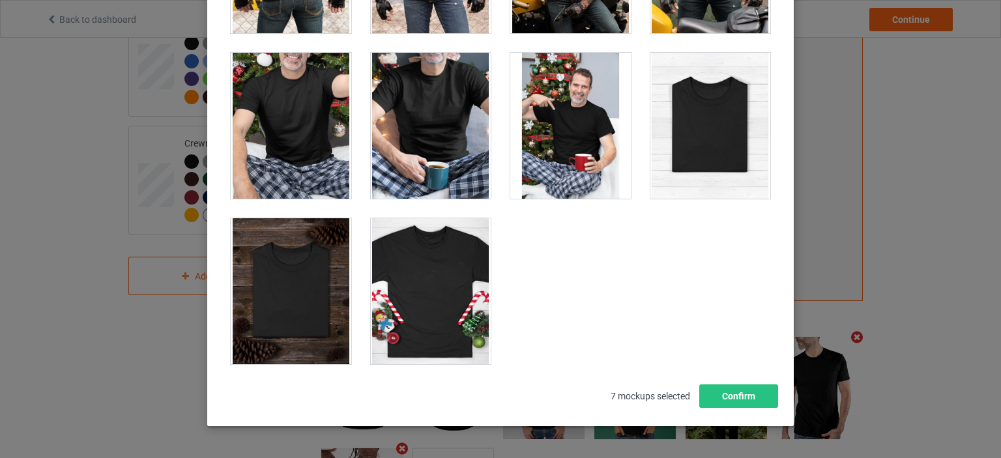
click at [566, 130] on div at bounding box center [570, 126] width 121 height 146
click at [737, 396] on button "Confirm" at bounding box center [738, 396] width 79 height 23
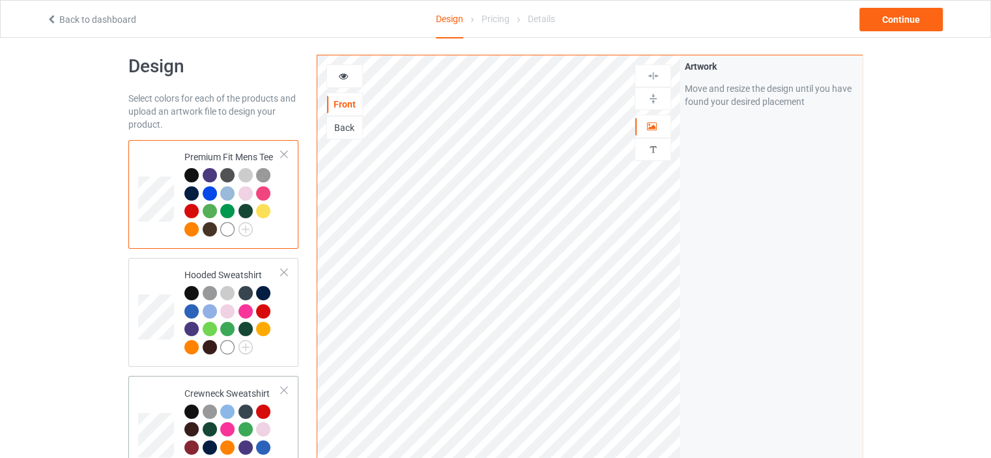
scroll to position [0, 0]
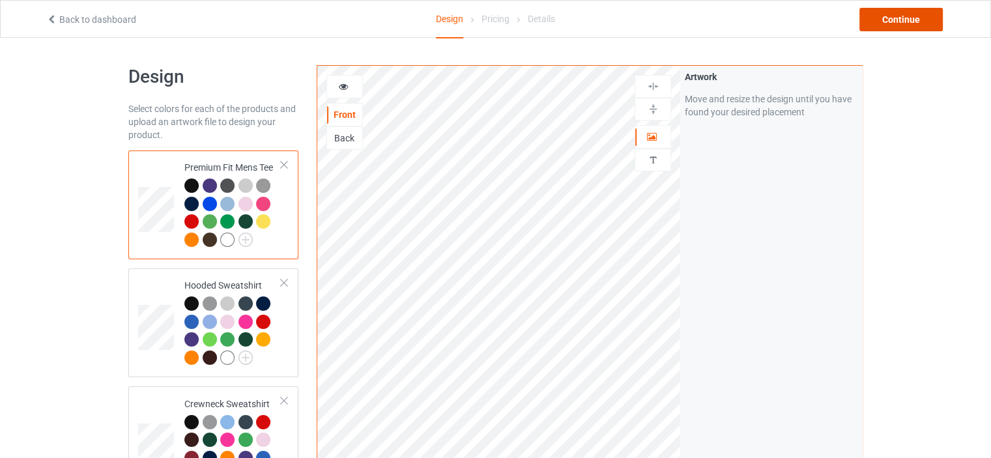
click at [901, 18] on div "Continue" at bounding box center [901, 19] width 83 height 23
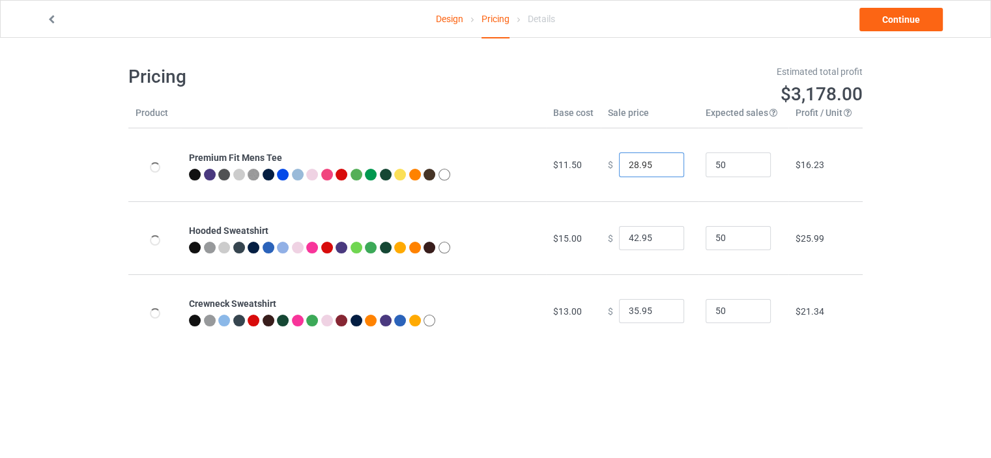
click at [632, 170] on input "28.95" at bounding box center [651, 165] width 65 height 25
type input "18.95"
click at [628, 245] on input "42.95" at bounding box center [651, 238] width 65 height 25
click at [632, 244] on input "42.95" at bounding box center [651, 238] width 65 height 25
type input "25.95"
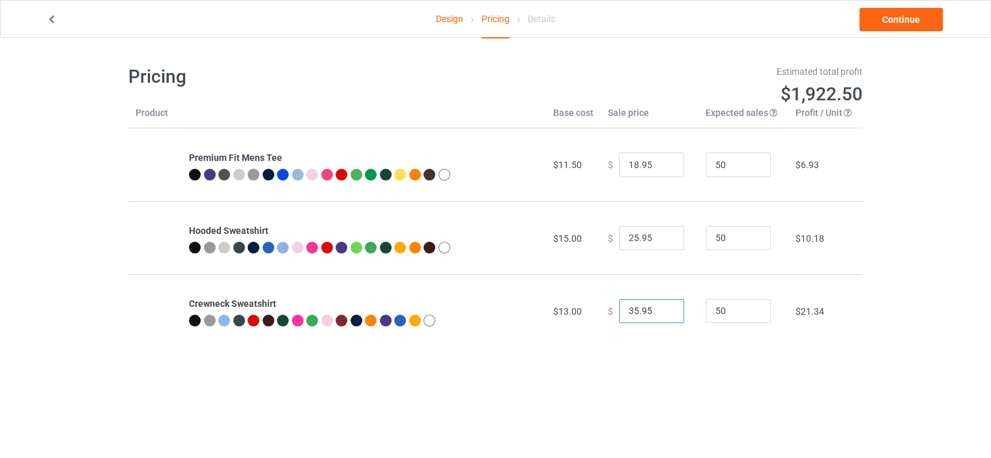
click at [632, 320] on input "35.95" at bounding box center [651, 311] width 65 height 25
type input "23.95"
click at [890, 24] on link "Continue" at bounding box center [901, 19] width 83 height 23
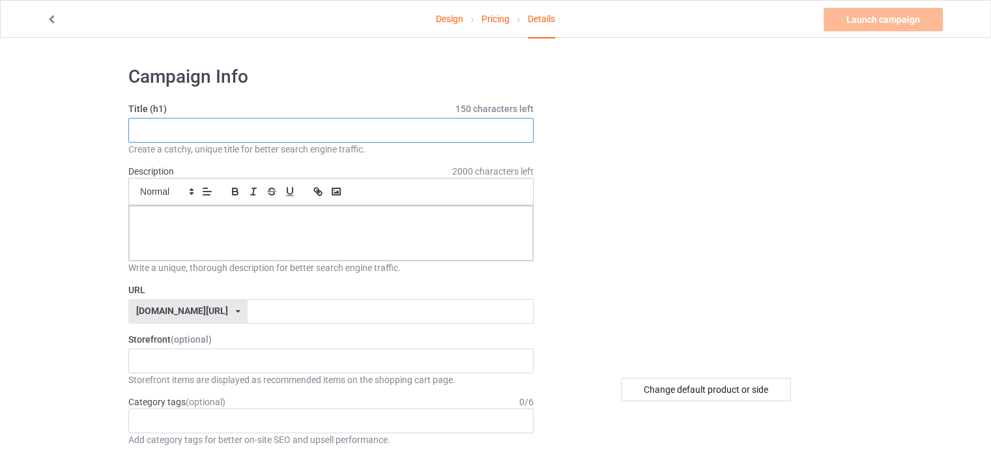
click at [284, 132] on input "text" at bounding box center [330, 130] width 405 height 25
paste input "Funny Fix-It Dad Humor"
type input "Funny Fix-It Dad Humor"
click at [268, 231] on div at bounding box center [331, 233] width 404 height 55
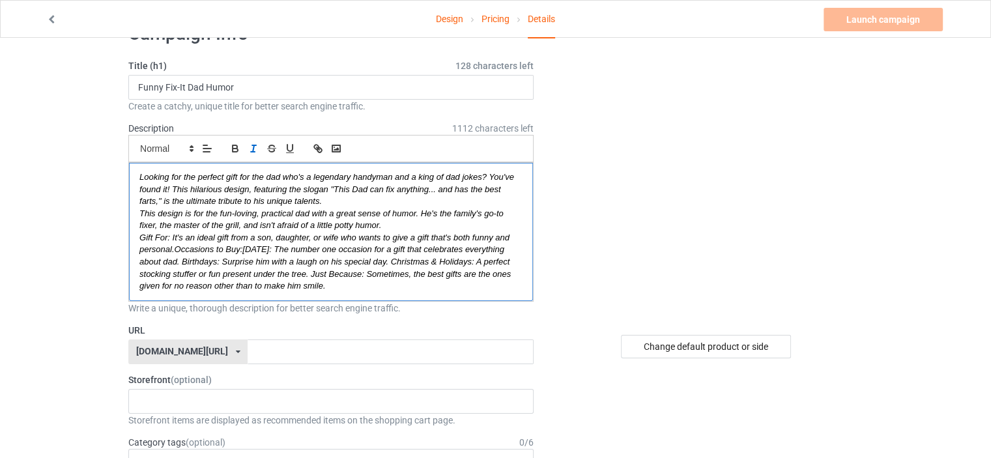
scroll to position [65, 0]
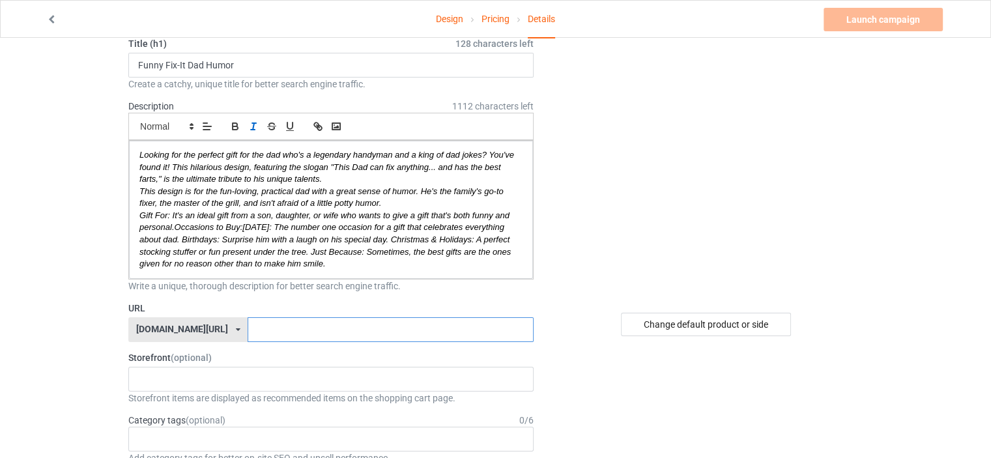
click at [282, 332] on input "text" at bounding box center [390, 329] width 285 height 25
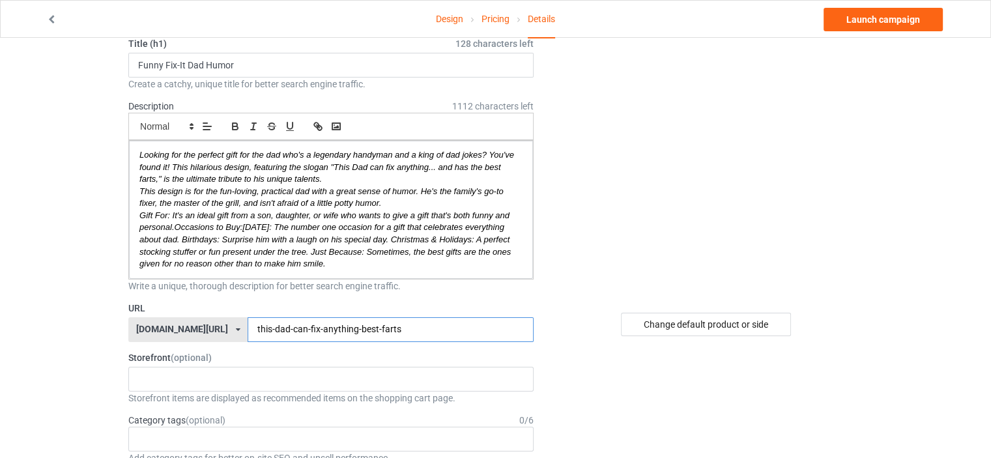
type input "this-dad-can-fix-anything-best-farts"
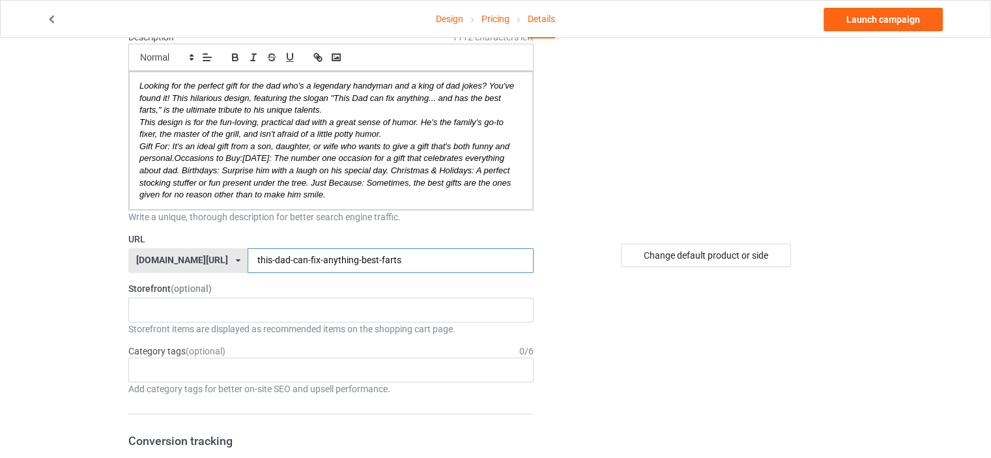
scroll to position [196, 0]
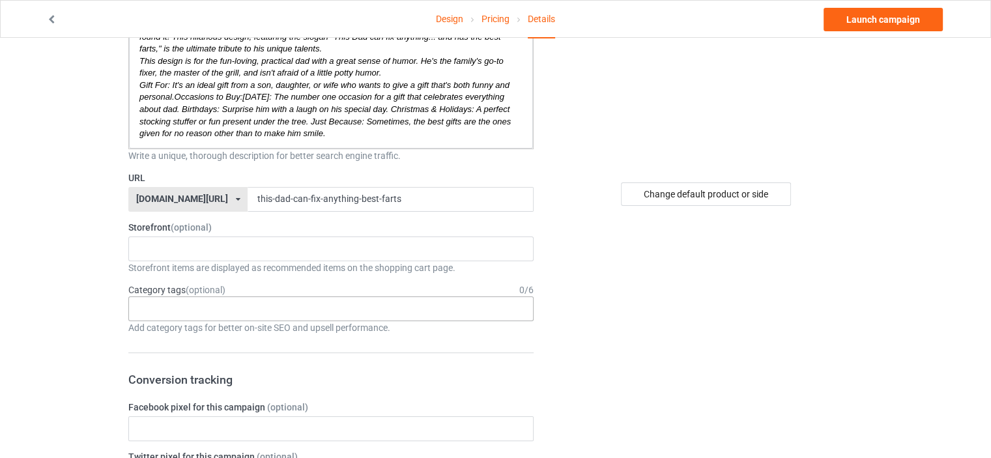
click at [146, 301] on div at bounding box center [146, 303] width 22 height 4
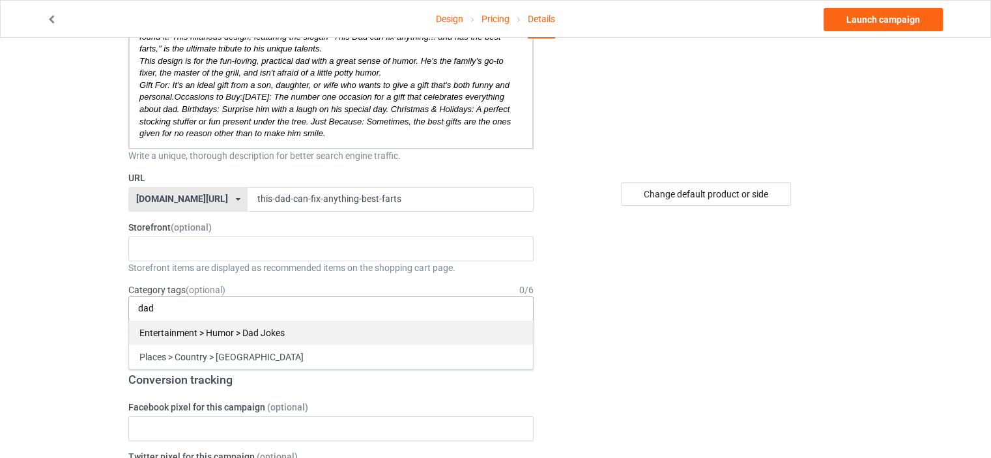
type input "dad"
click at [202, 330] on div "Entertainment > Humor > Dad Jokes" at bounding box center [331, 333] width 404 height 24
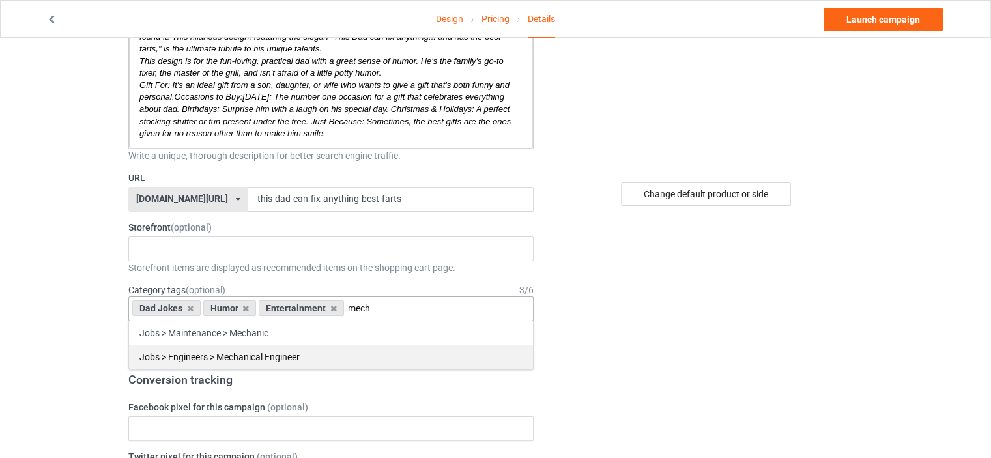
type input "mech"
click at [280, 355] on div "Jobs > Engineers > Mechanical Engineer" at bounding box center [331, 357] width 404 height 24
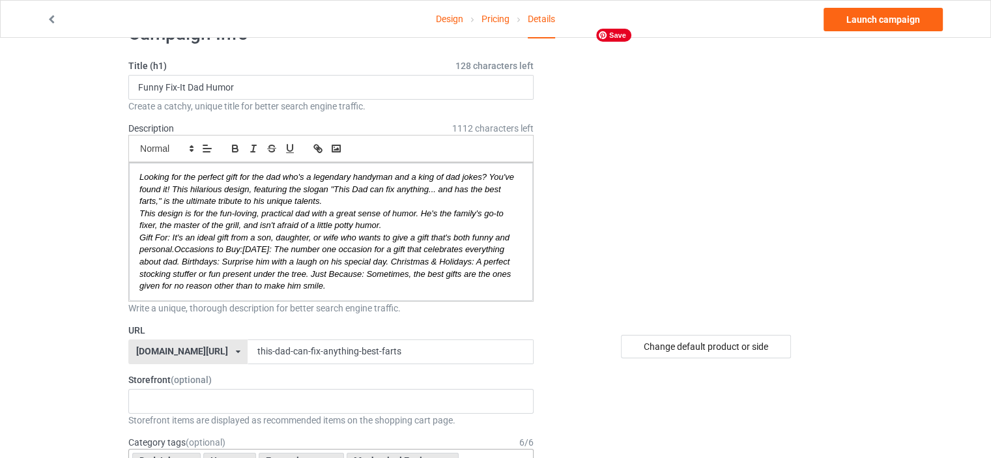
scroll to position [0, 0]
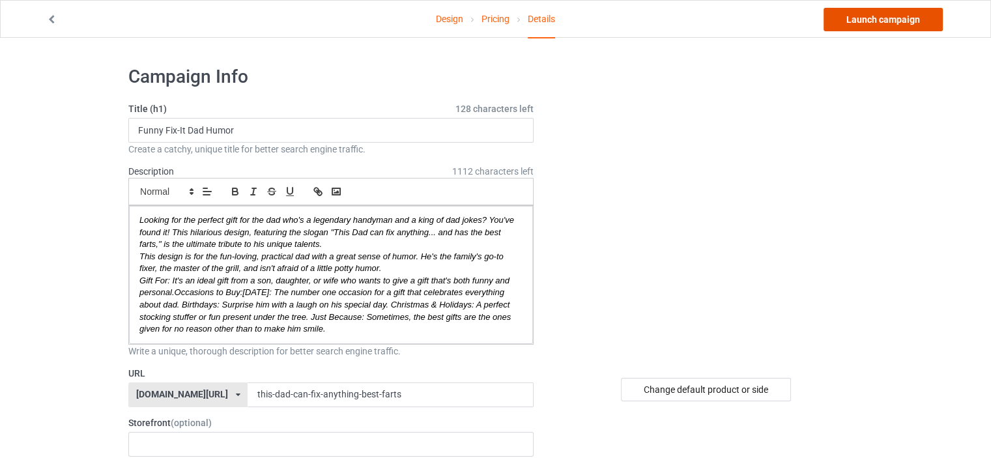
click at [853, 21] on link "Launch campaign" at bounding box center [883, 19] width 119 height 23
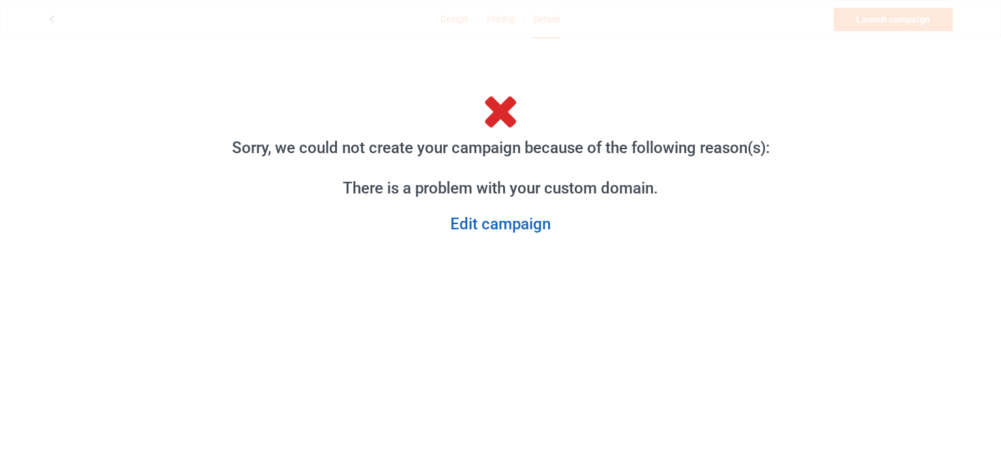
click at [490, 221] on link "Edit campaign" at bounding box center [500, 224] width 559 height 20
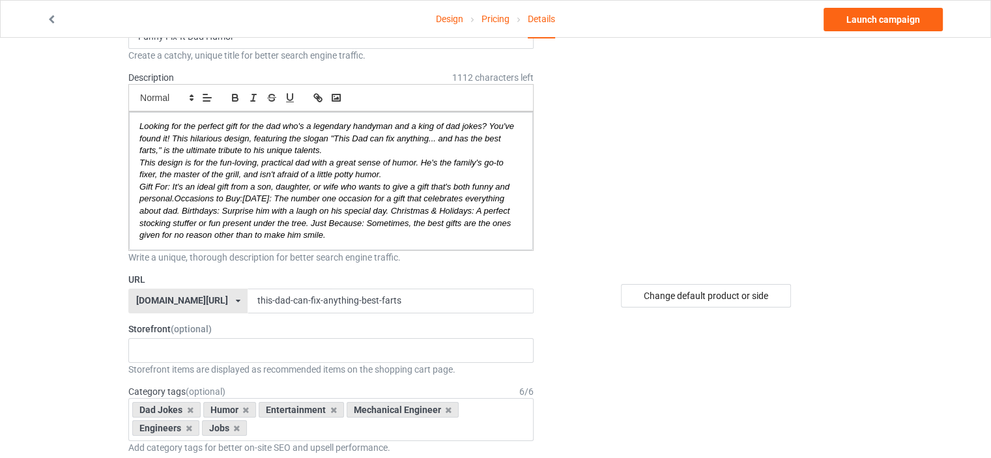
scroll to position [130, 0]
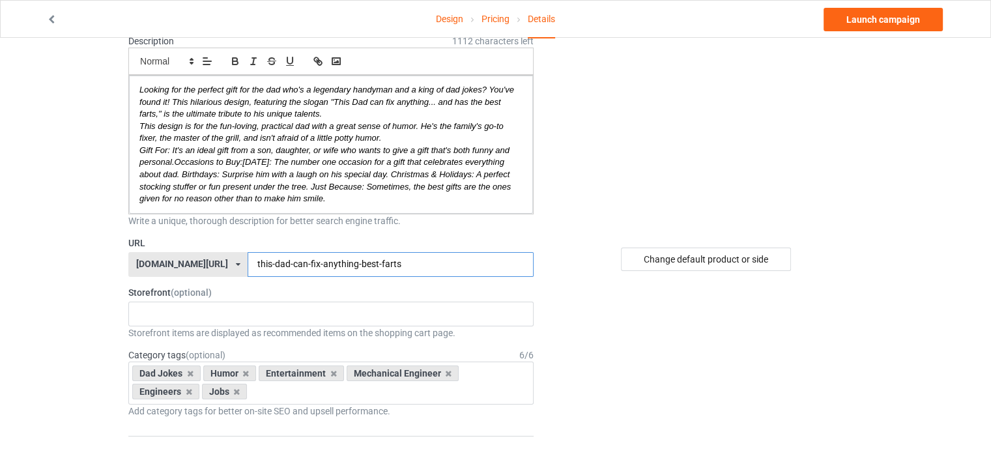
click at [405, 260] on input "this-dad-can-fix-anything-best-farts" at bounding box center [390, 264] width 285 height 25
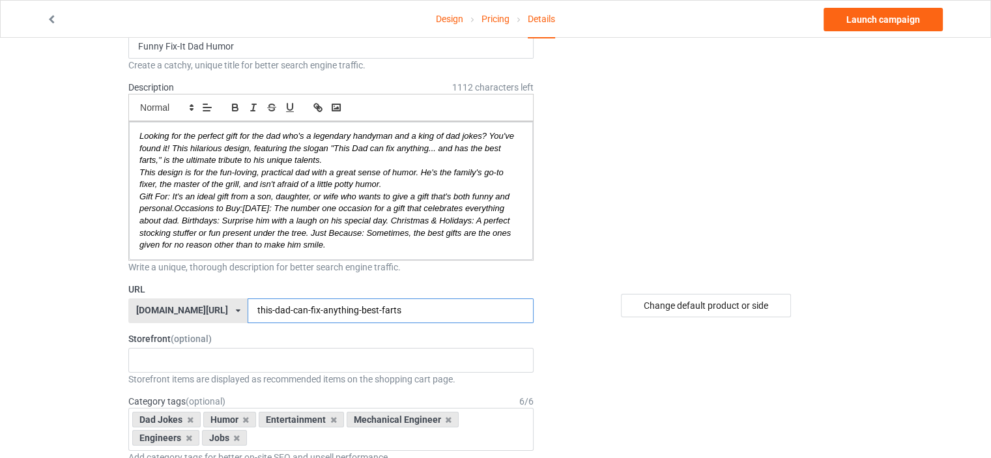
scroll to position [0, 0]
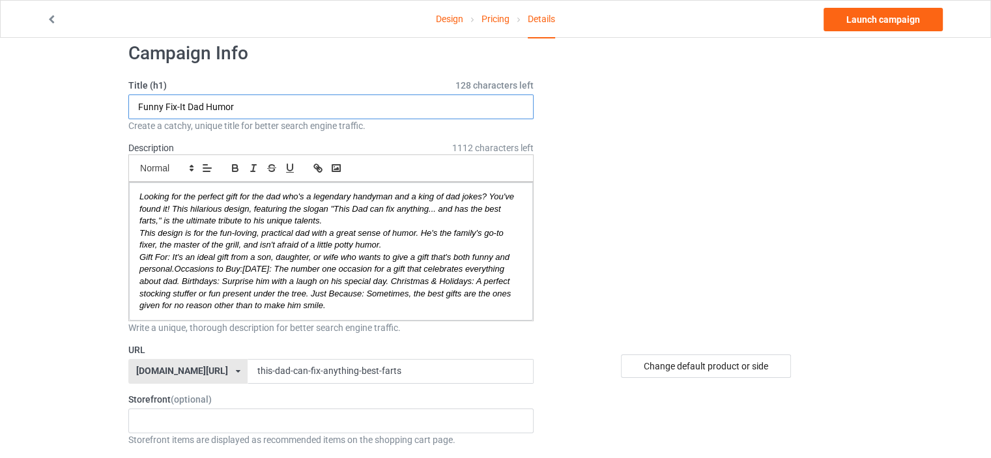
click at [179, 131] on div "Title (h1) 128 characters left Funny Fix-It Dad Humor Create a catchy, unique t…" at bounding box center [330, 105] width 405 height 53
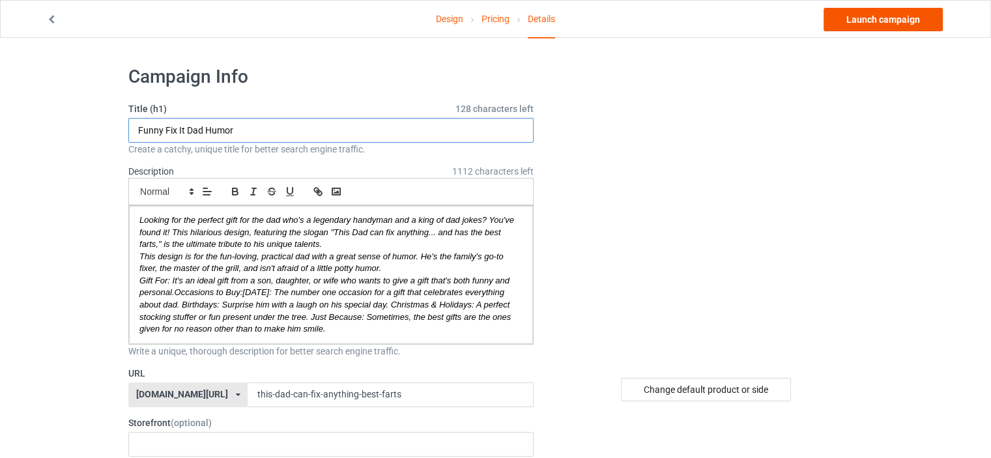
type input "Funny Fix It Dad Humor"
click at [867, 22] on link "Launch campaign" at bounding box center [883, 19] width 119 height 23
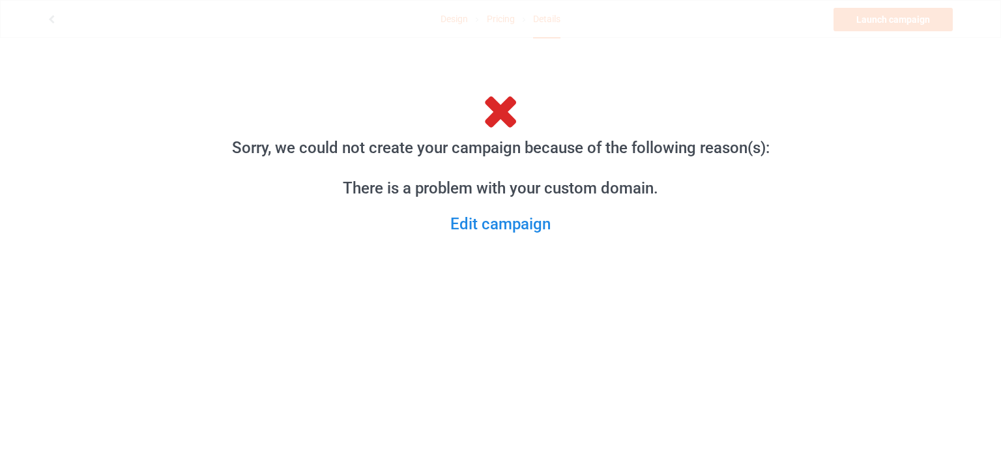
click at [519, 235] on div "Sorry, we could not create your campaign because of the following reason(s): Th…" at bounding box center [500, 167] width 587 height 188
click at [510, 227] on link "Edit campaign" at bounding box center [500, 224] width 559 height 20
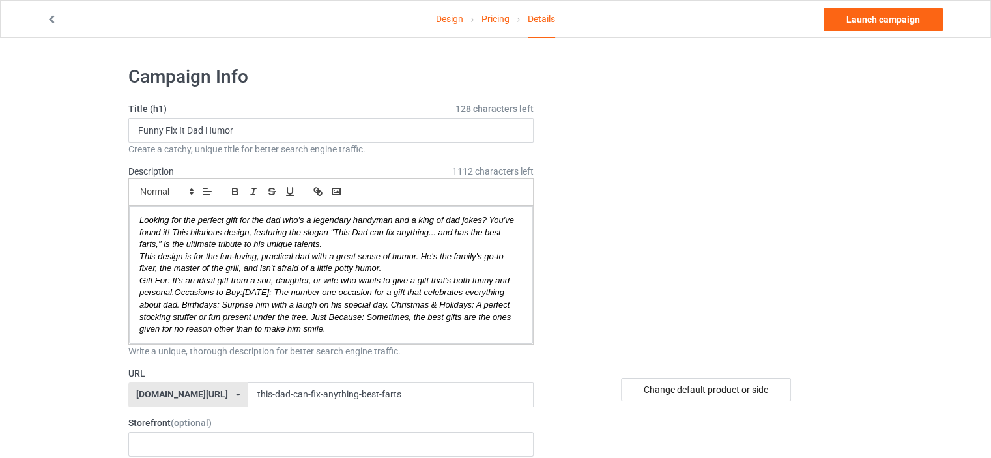
click at [203, 394] on div "[DOMAIN_NAME][URL]" at bounding box center [182, 394] width 92 height 9
drag, startPoint x: 190, startPoint y: 440, endPoint x: 188, endPoint y: 431, distance: 9.5
click at [190, 435] on div "[DOMAIN_NAME][URL]" at bounding box center [188, 443] width 118 height 23
click at [863, 17] on link "Launch campaign" at bounding box center [883, 19] width 119 height 23
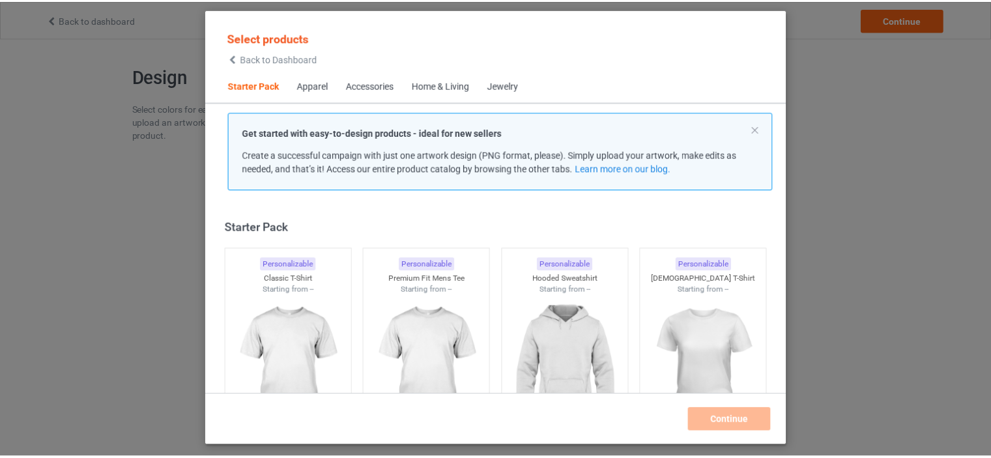
scroll to position [17, 0]
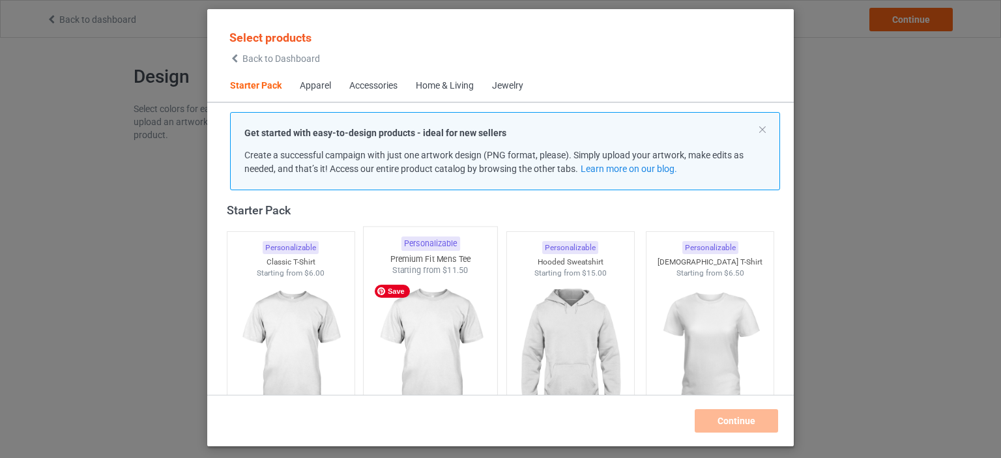
click at [465, 312] on img at bounding box center [431, 352] width 123 height 153
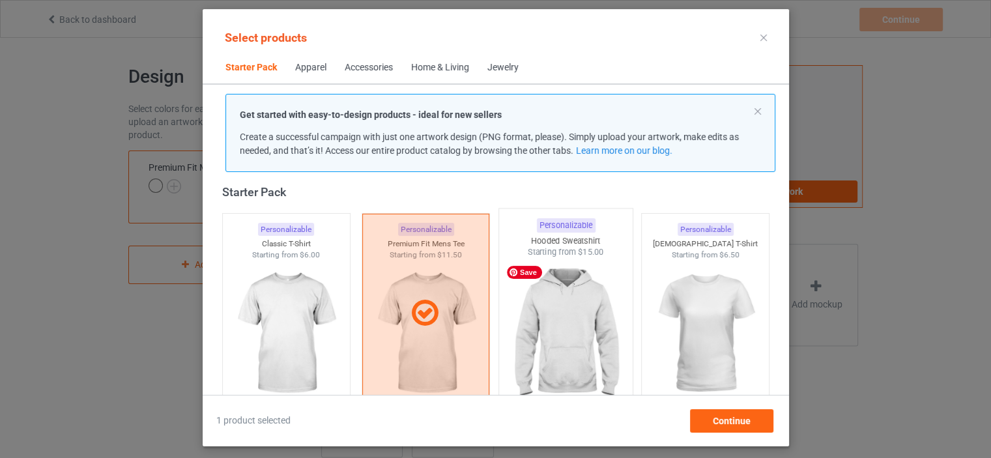
click at [581, 338] on img at bounding box center [566, 334] width 123 height 153
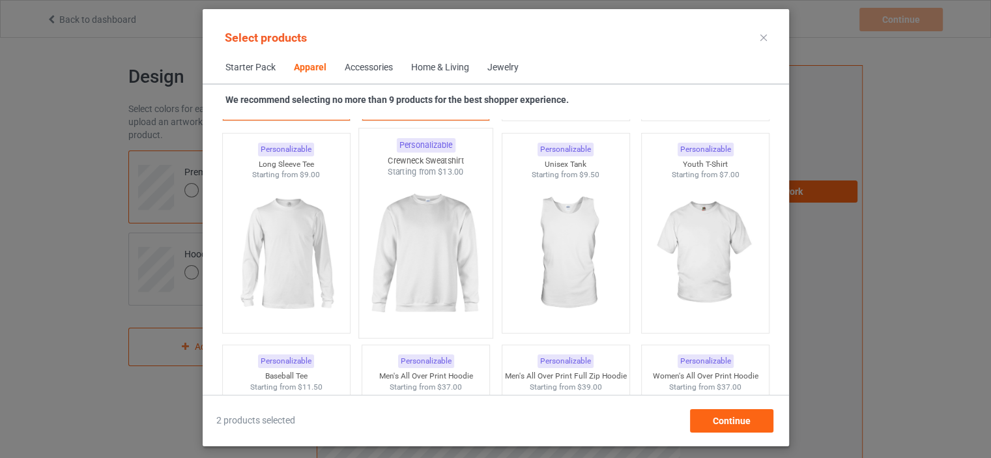
scroll to position [930, 0]
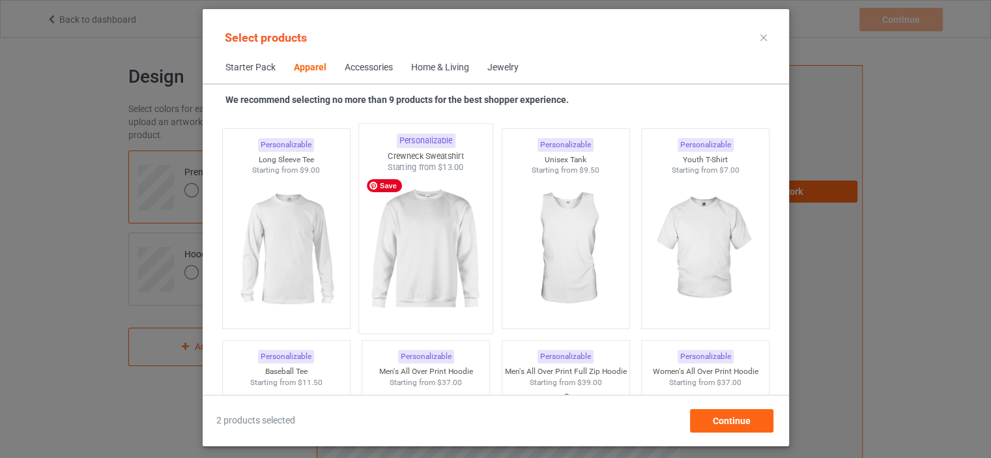
click at [399, 286] on img at bounding box center [425, 249] width 123 height 153
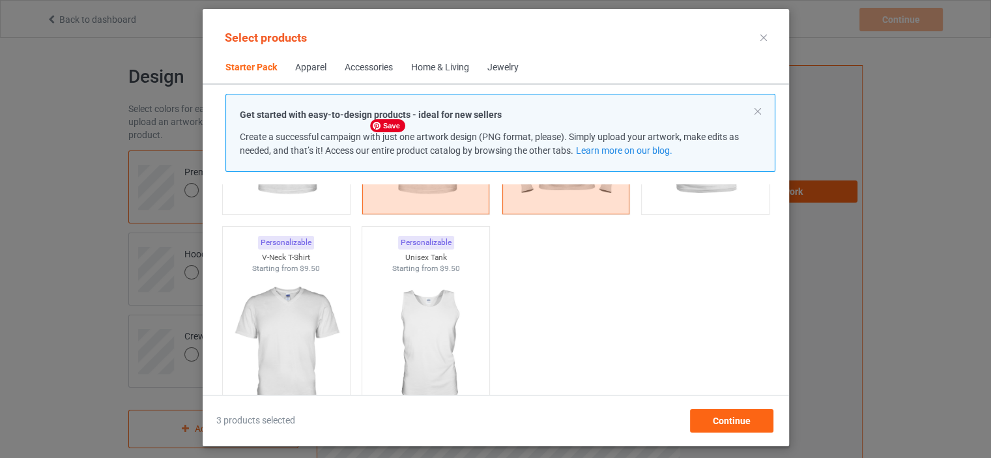
scroll to position [212, 0]
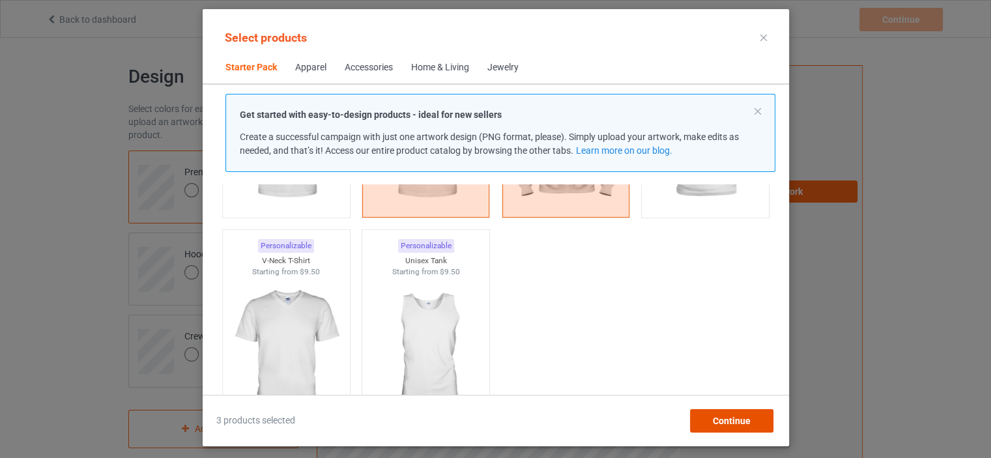
drag, startPoint x: 739, startPoint y: 415, endPoint x: 733, endPoint y: 414, distance: 6.6
click at [739, 416] on span "Continue" at bounding box center [731, 421] width 38 height 10
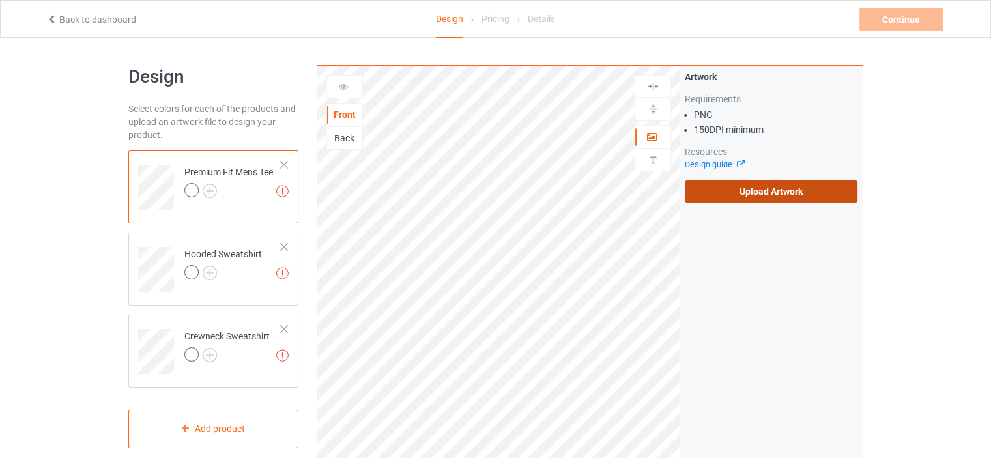
click at [712, 192] on label "Upload Artwork" at bounding box center [771, 192] width 173 height 22
click at [0, 0] on input "Upload Artwork" at bounding box center [0, 0] width 0 height 0
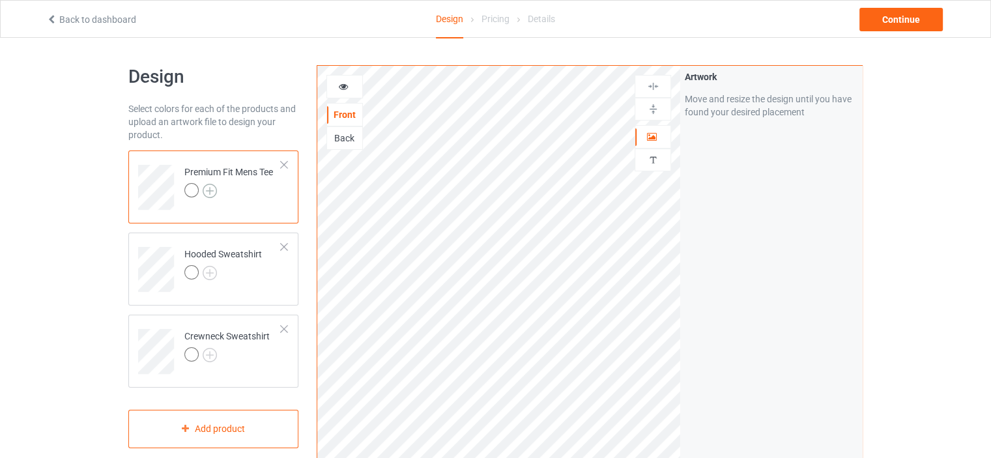
click at [209, 190] on img at bounding box center [210, 191] width 14 height 14
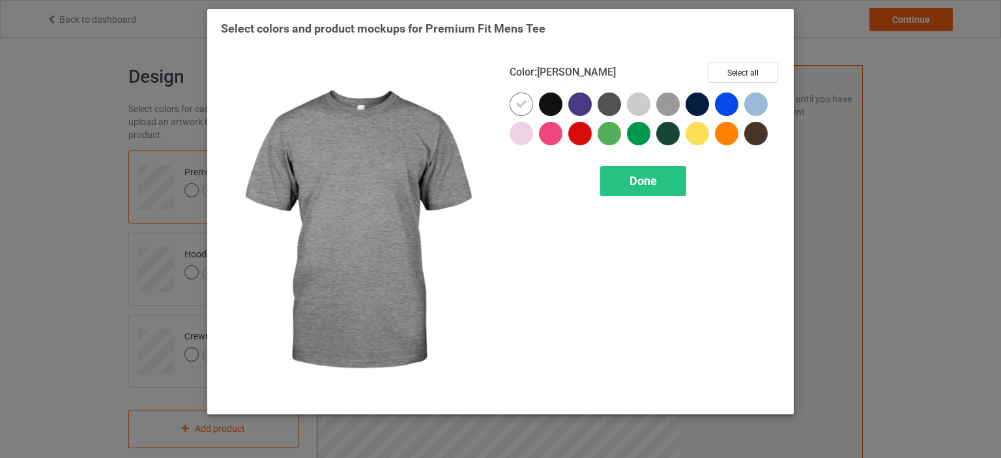
click at [705, 80] on div "Color : Heather Select all" at bounding box center [645, 78] width 271 height 30
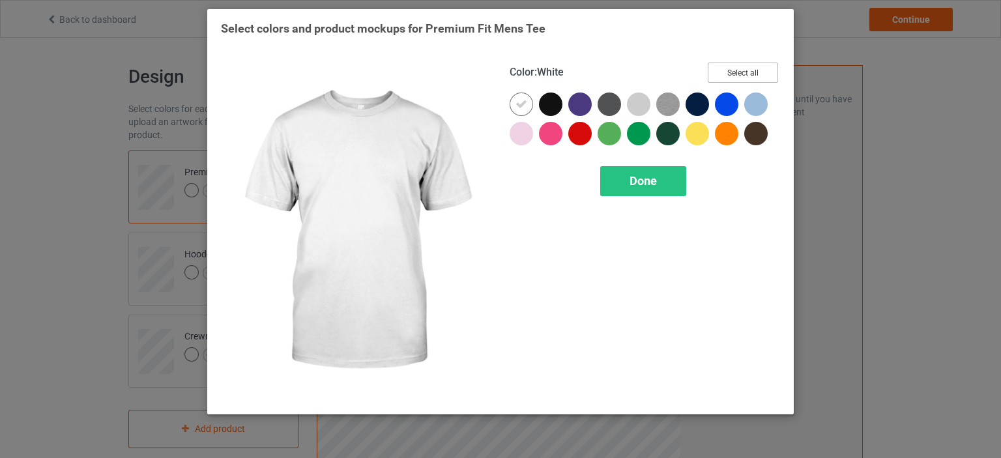
click at [744, 74] on button "Select all" at bounding box center [743, 73] width 70 height 20
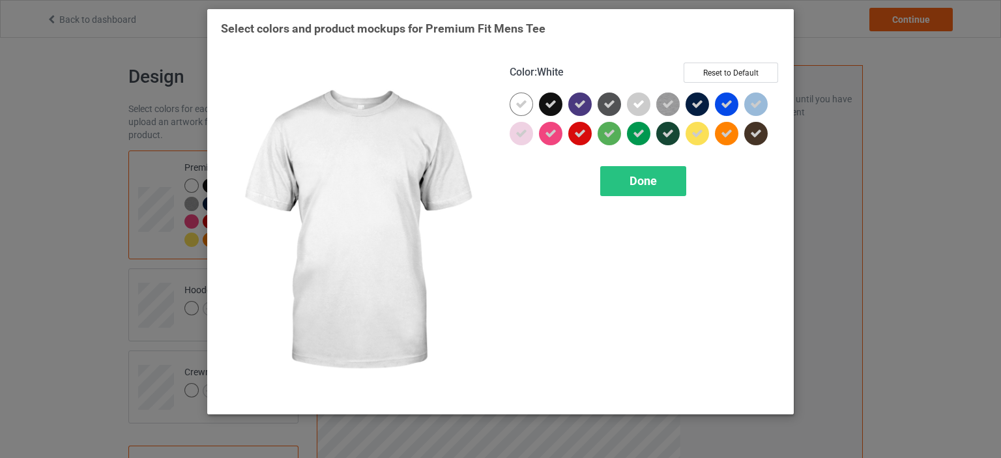
click at [516, 106] on icon at bounding box center [522, 104] width 12 height 12
click at [518, 106] on div at bounding box center [521, 104] width 23 height 23
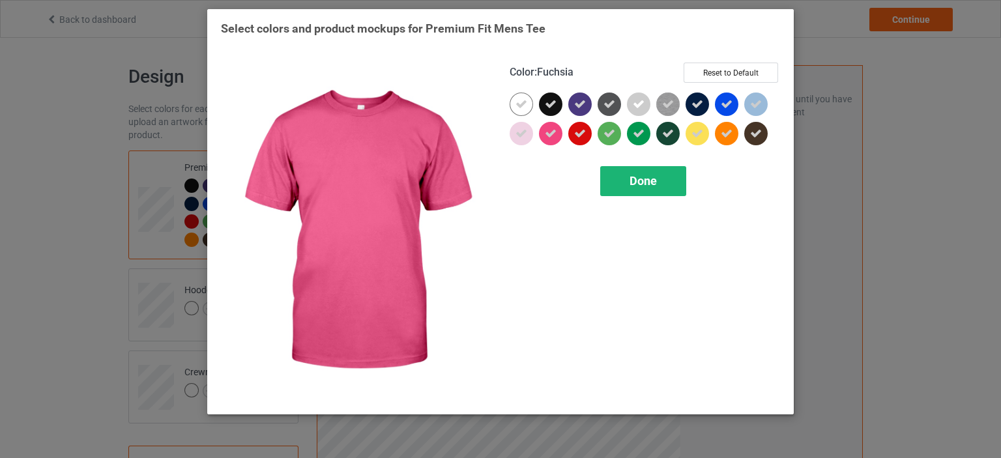
click at [635, 190] on div "Done" at bounding box center [643, 181] width 86 height 30
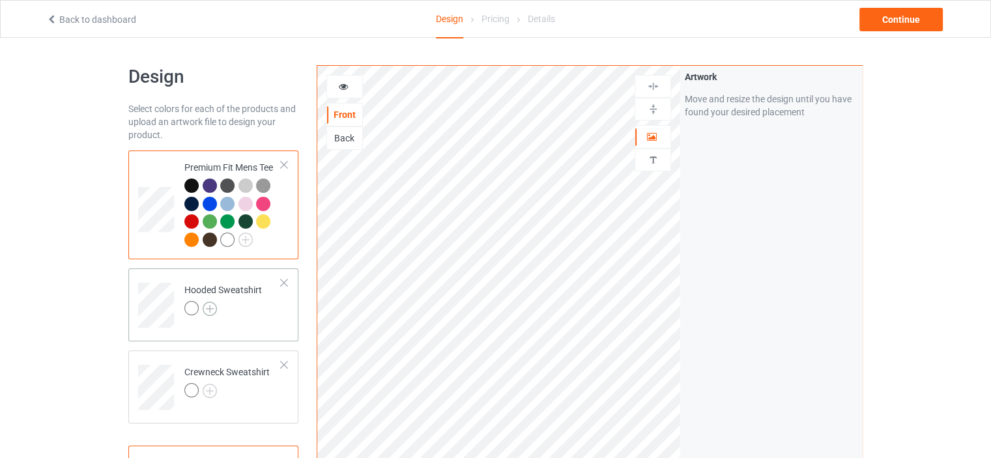
click at [211, 307] on img at bounding box center [210, 309] width 14 height 14
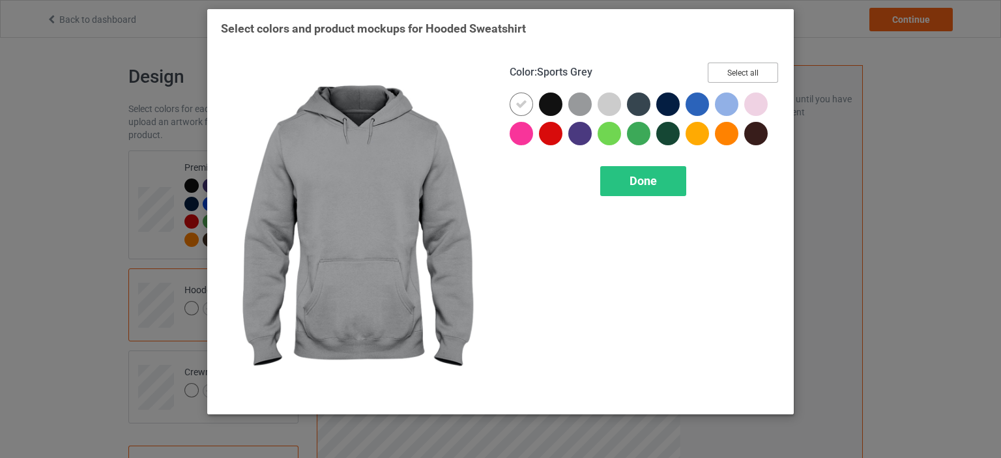
click at [729, 75] on button "Select all" at bounding box center [743, 73] width 70 height 20
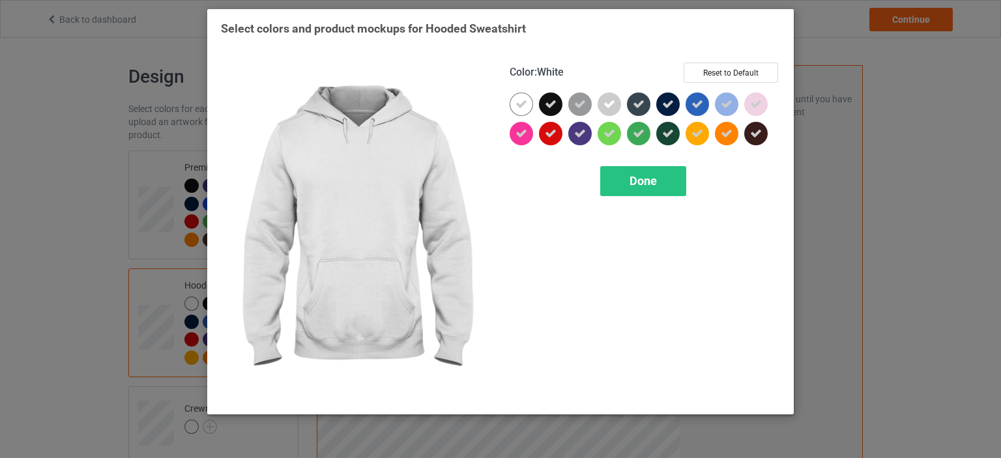
click at [519, 106] on icon at bounding box center [522, 104] width 12 height 12
click at [519, 106] on div at bounding box center [521, 104] width 23 height 23
click at [612, 186] on div "Done" at bounding box center [643, 181] width 86 height 30
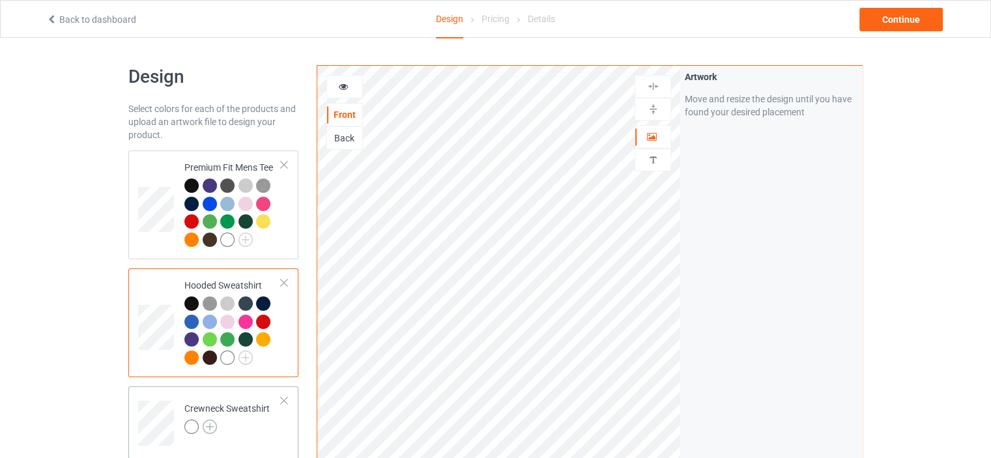
click at [209, 422] on img at bounding box center [210, 427] width 14 height 14
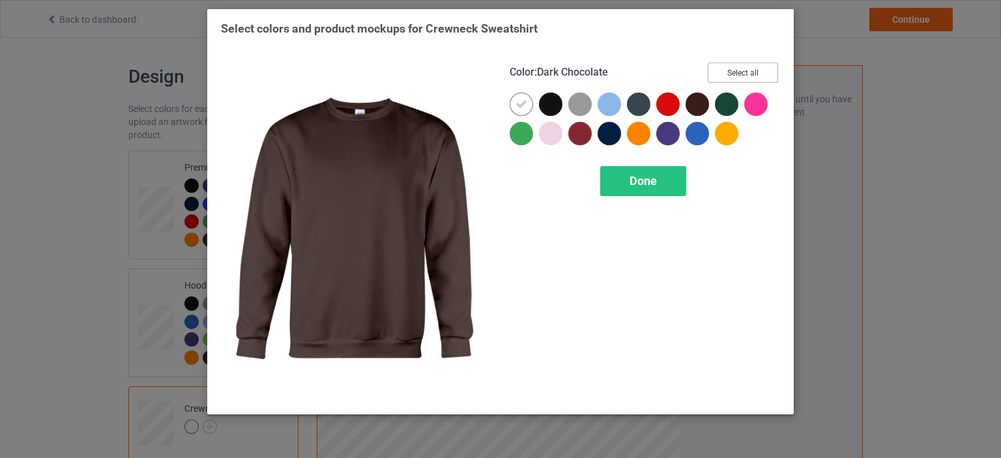
drag, startPoint x: 722, startPoint y: 70, endPoint x: 715, endPoint y: 78, distance: 10.6
click at [723, 70] on button "Select all" at bounding box center [743, 73] width 70 height 20
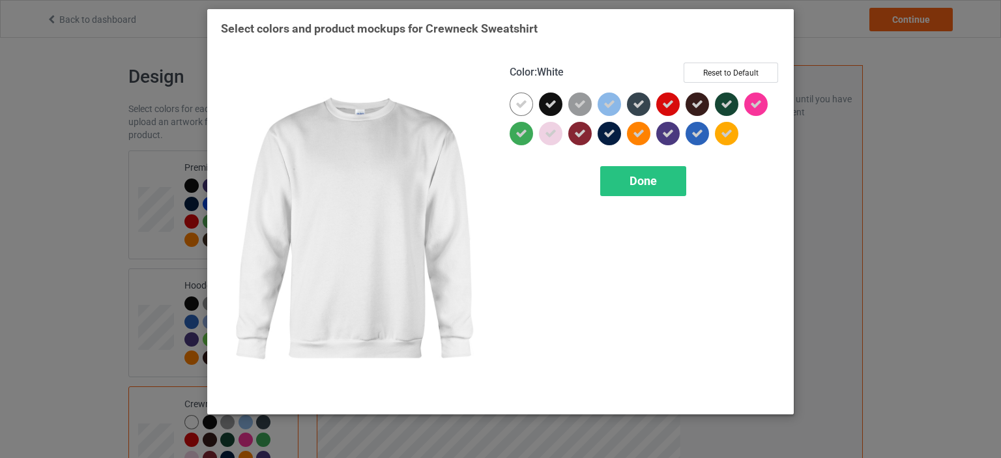
click at [528, 110] on div at bounding box center [521, 104] width 23 height 23
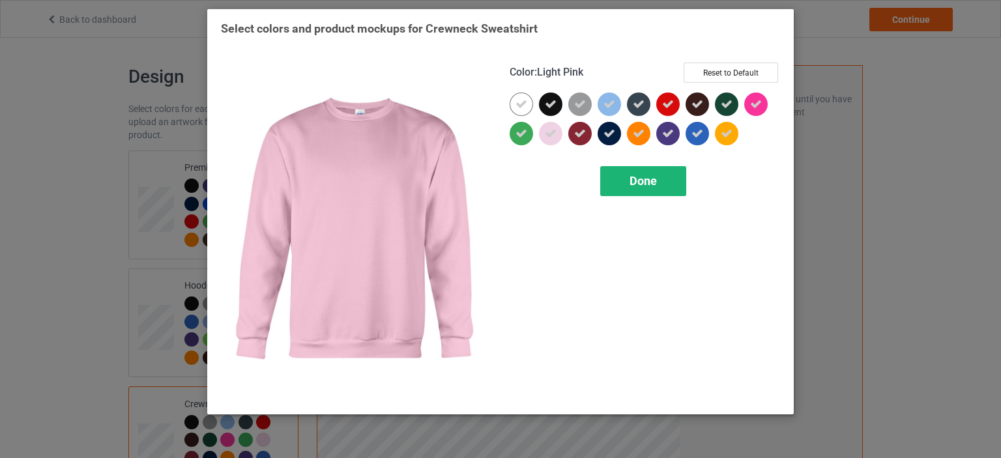
click at [643, 195] on div "Done" at bounding box center [643, 181] width 86 height 30
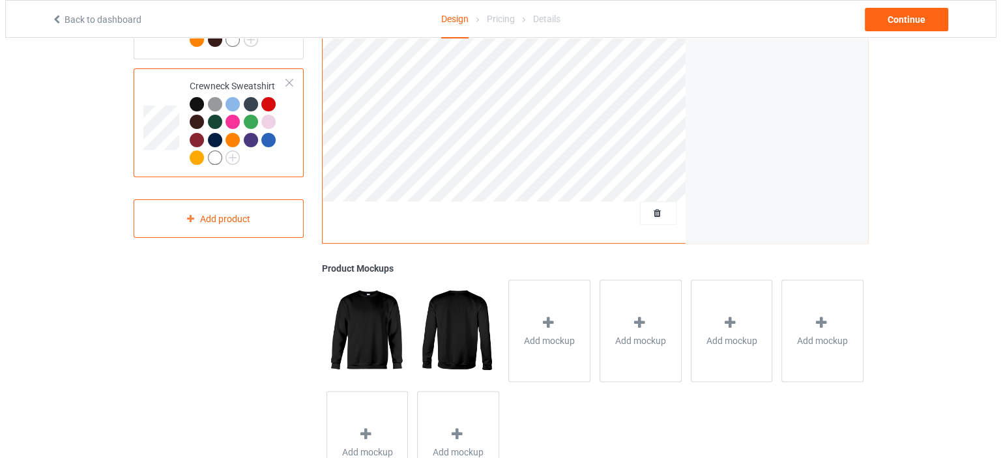
scroll to position [326, 0]
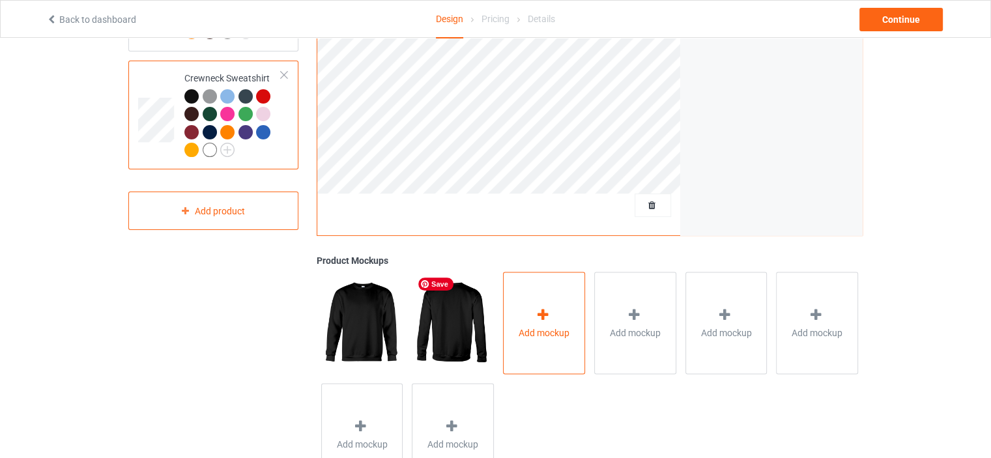
click at [555, 307] on div "Add mockup" at bounding box center [544, 323] width 82 height 102
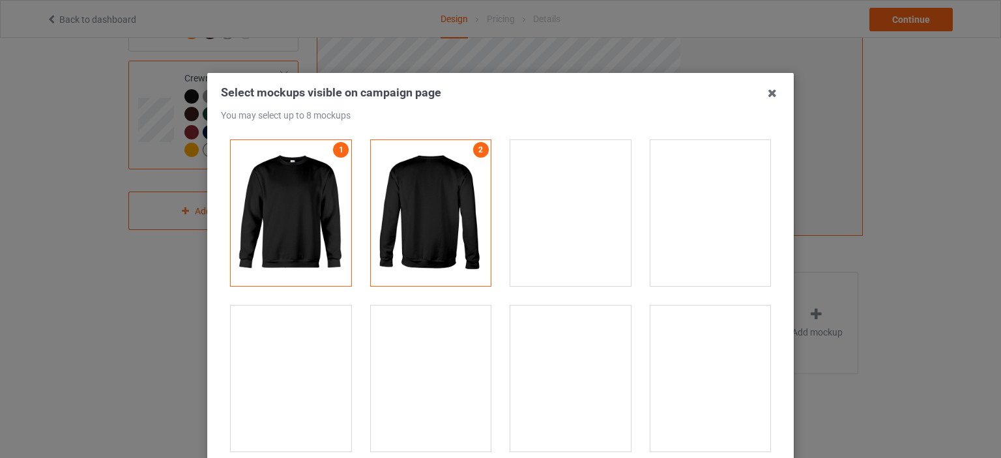
click at [261, 379] on div at bounding box center [291, 379] width 121 height 146
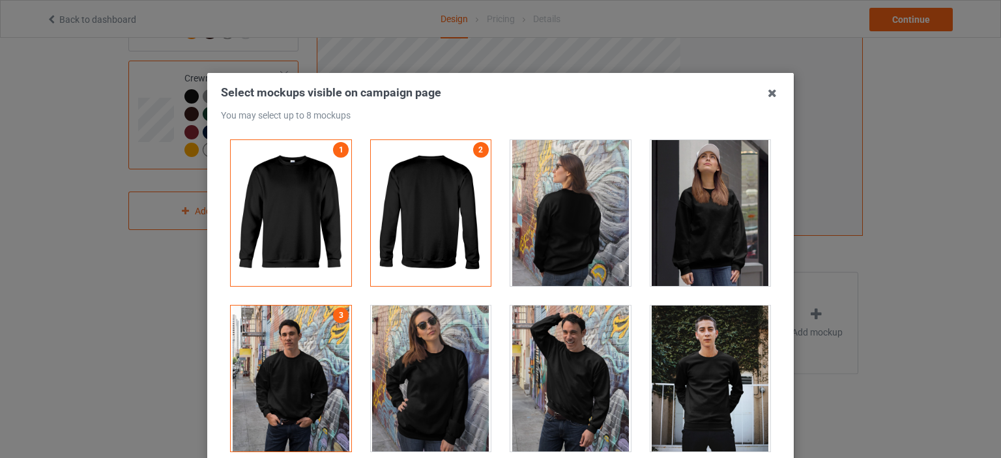
click at [684, 348] on div at bounding box center [711, 379] width 121 height 146
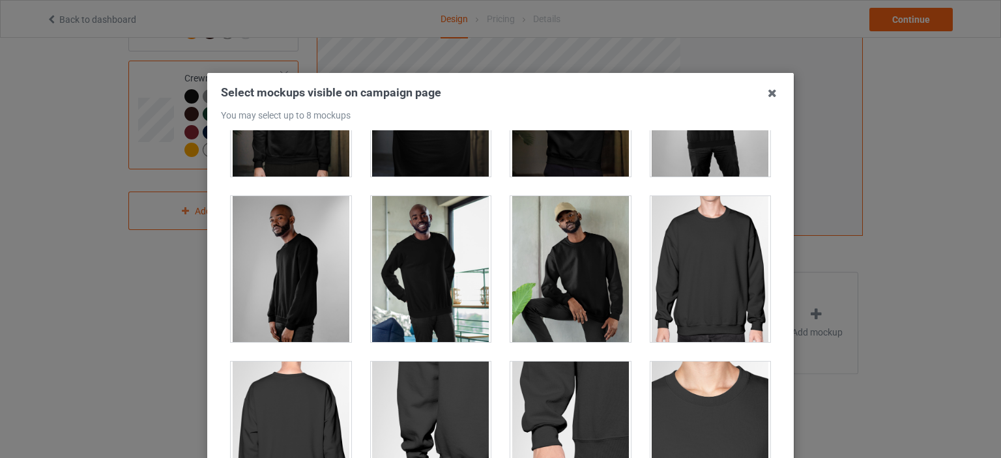
scroll to position [456, 0]
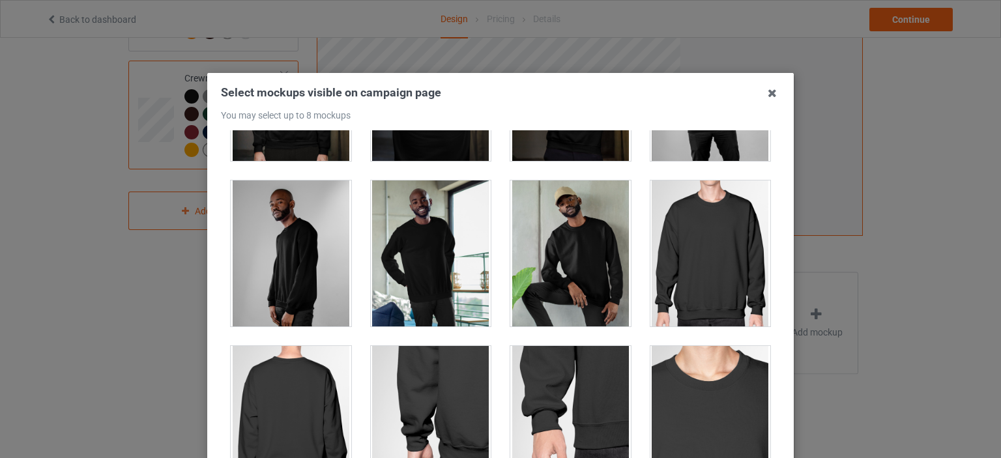
click at [572, 278] on div at bounding box center [570, 254] width 121 height 146
